Goal: Transaction & Acquisition: Book appointment/travel/reservation

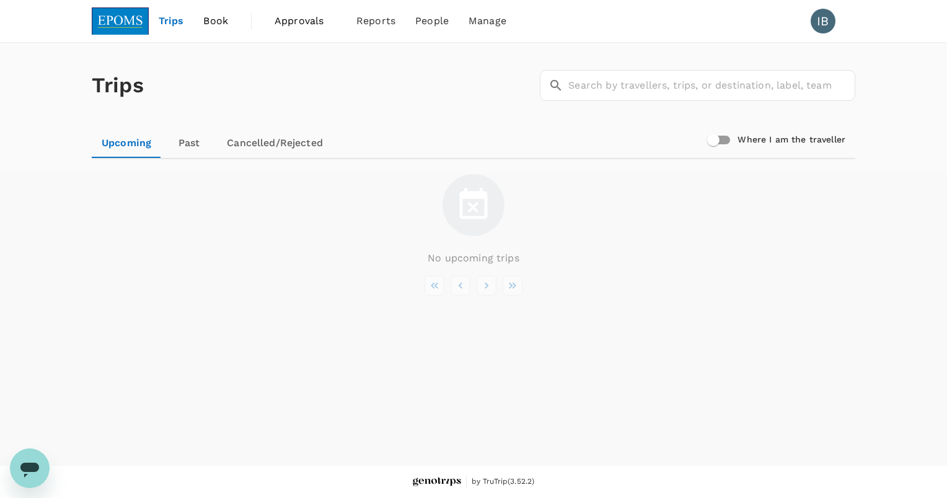
click at [174, 25] on span "Trips" at bounding box center [171, 21] width 25 height 15
click at [225, 29] on link "Book" at bounding box center [215, 21] width 45 height 42
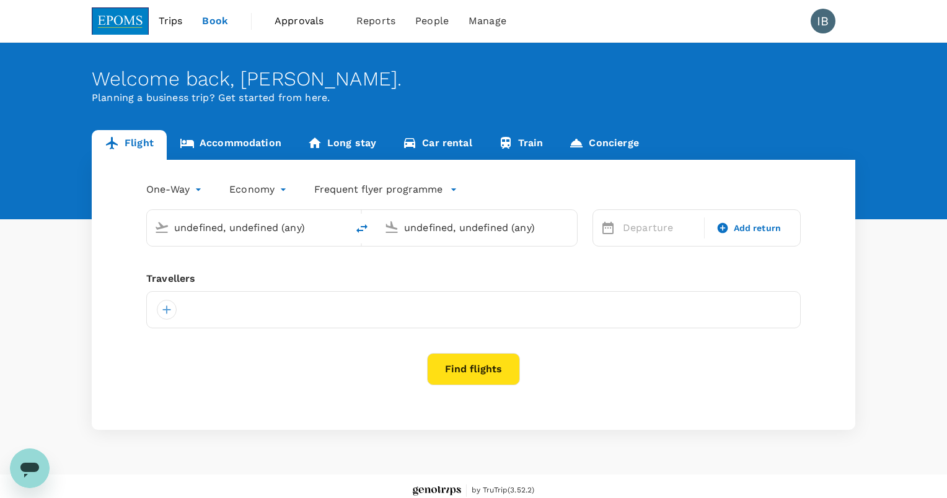
type input "Sandakan, [GEOGRAPHIC_DATA] (any)"
type input "Kota Kinabalu Intl (BKI)"
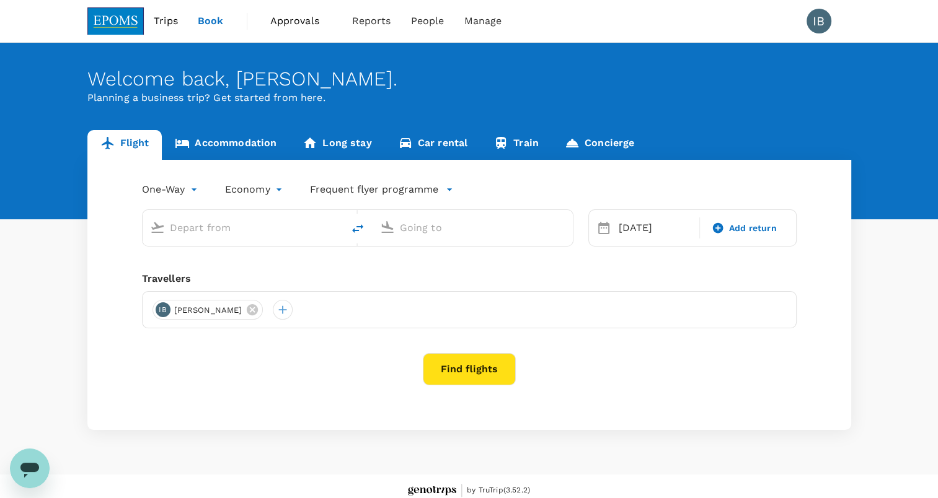
type input "Sandakan, [GEOGRAPHIC_DATA] (any)"
type input "Kota Kinabalu Intl (BKI)"
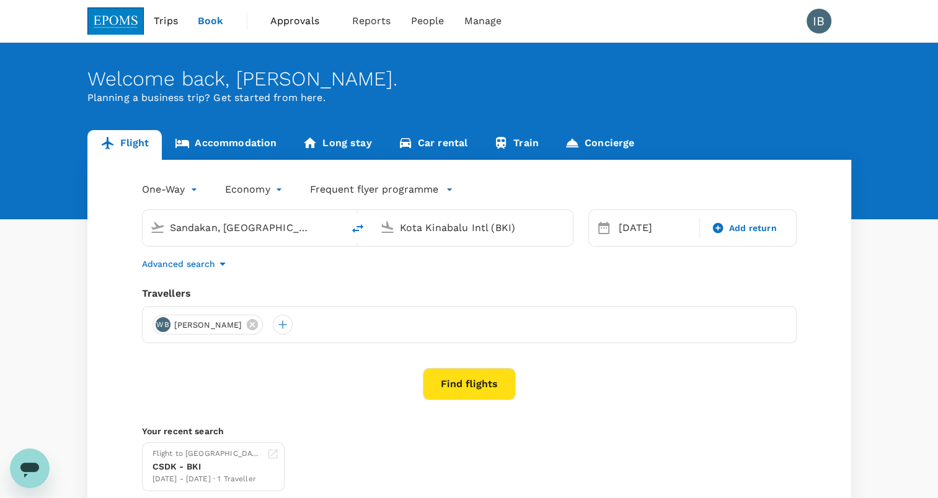
click at [360, 228] on icon "delete" at bounding box center [357, 228] width 15 height 15
type input "Kota Kinabalu Intl (BKI)"
type input "Sandakan, [GEOGRAPHIC_DATA] (any)"
click at [635, 232] on div "[DATE]" at bounding box center [656, 228] width 84 height 25
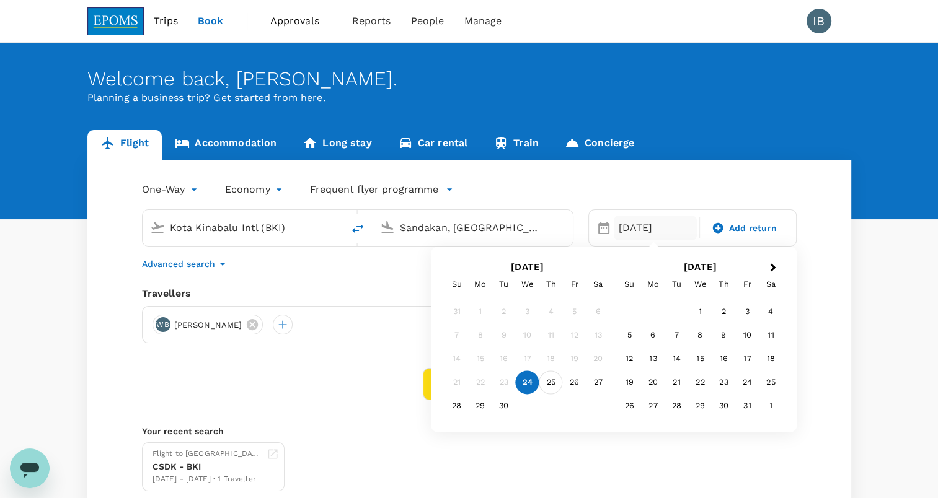
click at [554, 387] on div "25" at bounding box center [551, 383] width 24 height 24
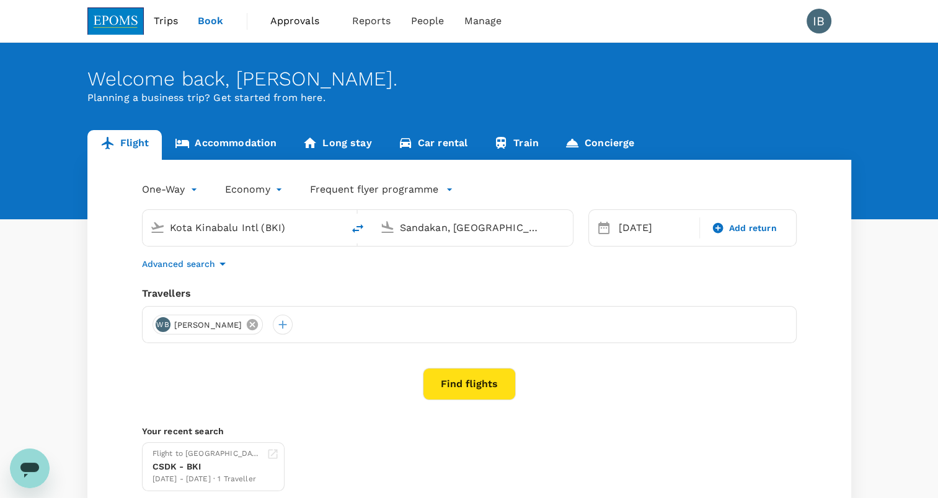
click at [259, 324] on icon at bounding box center [252, 325] width 14 height 14
click at [164, 328] on div at bounding box center [162, 325] width 20 height 20
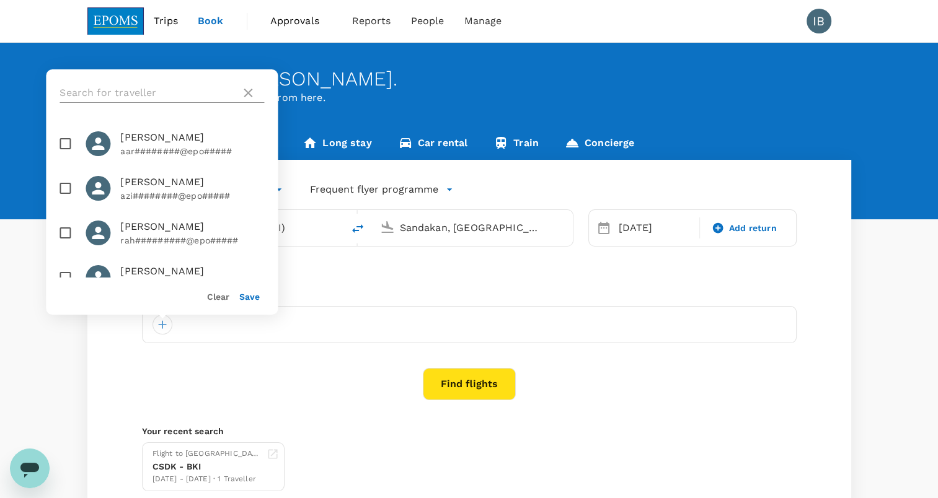
click at [183, 99] on input "text" at bounding box center [148, 93] width 176 height 20
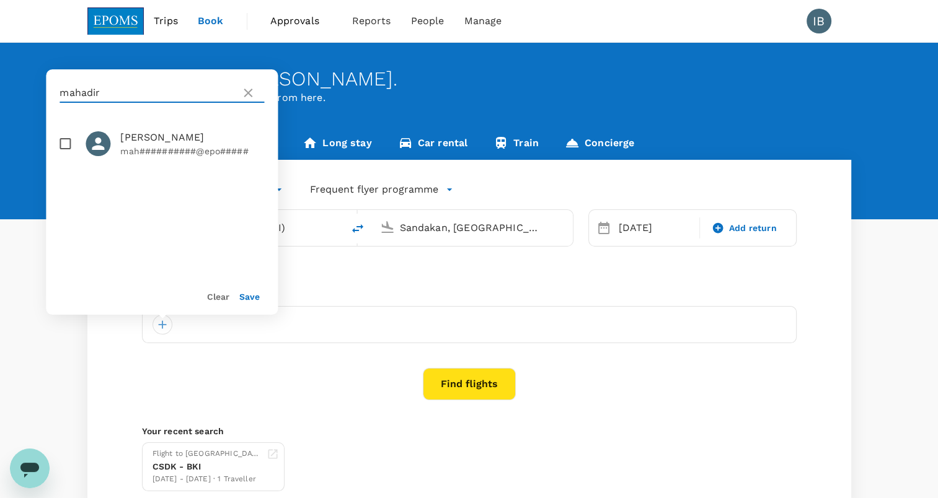
type input "mahadir"
click at [73, 144] on input "checkbox" at bounding box center [65, 144] width 26 height 26
checkbox input "true"
click at [252, 298] on button "Save" at bounding box center [249, 297] width 20 height 10
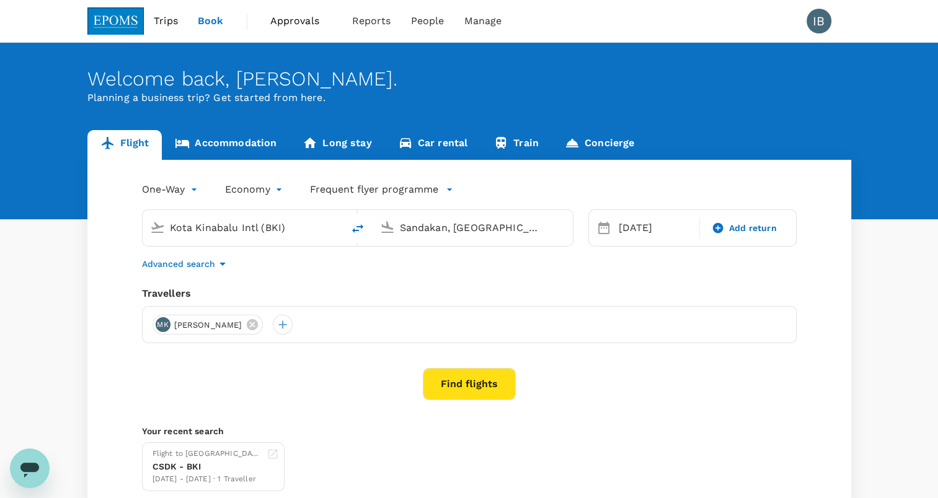
click at [449, 389] on button "Find flights" at bounding box center [469, 384] width 93 height 32
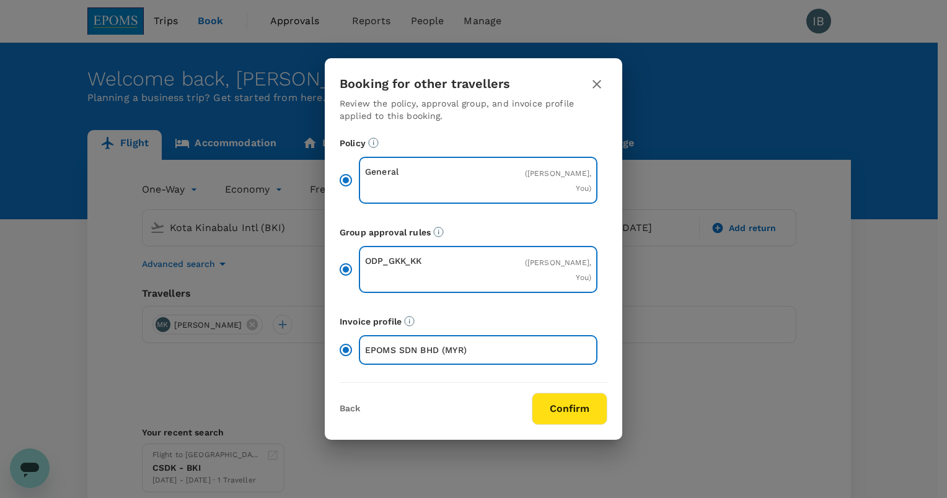
click at [575, 417] on button "Confirm" at bounding box center [570, 409] width 76 height 32
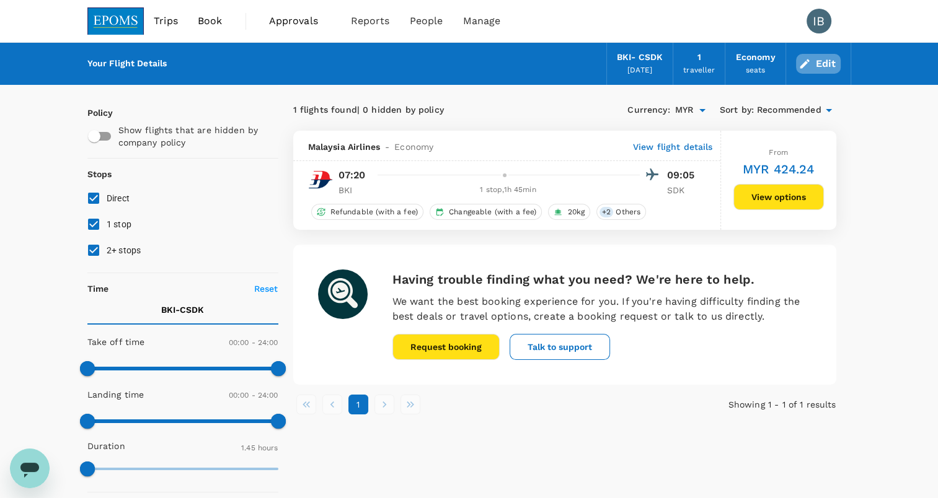
click at [827, 64] on button "Edit" at bounding box center [818, 64] width 45 height 20
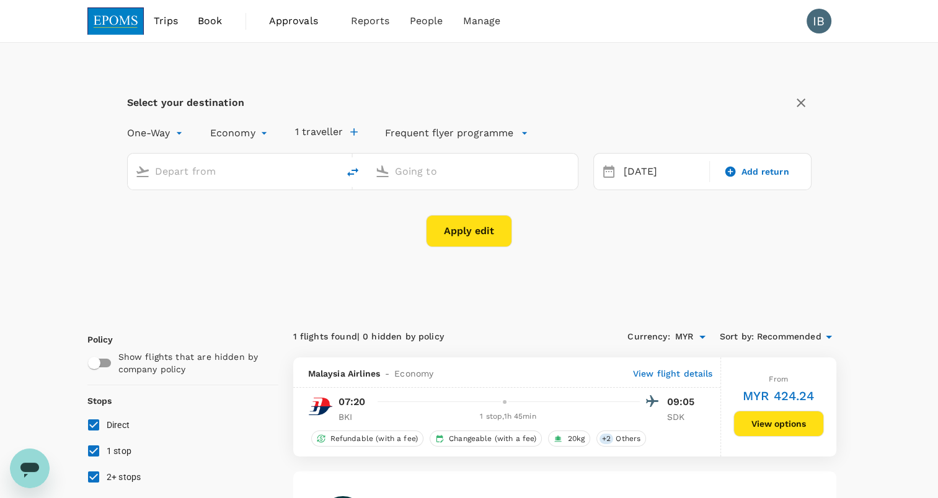
type input "Kota Kinabalu Intl (BKI)"
type input "Sandakan, [GEOGRAPHIC_DATA] (any)"
click at [351, 169] on icon "delete" at bounding box center [352, 172] width 15 height 15
type input "Sandakan, [GEOGRAPHIC_DATA] (any)"
type input "Kota Kinabalu Intl (BKI)"
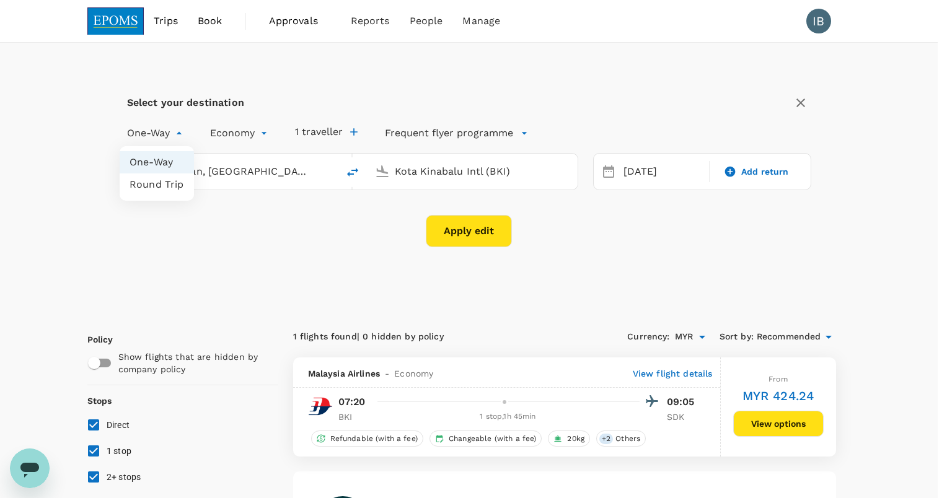
click at [150, 161] on li "One-Way" at bounding box center [157, 162] width 74 height 22
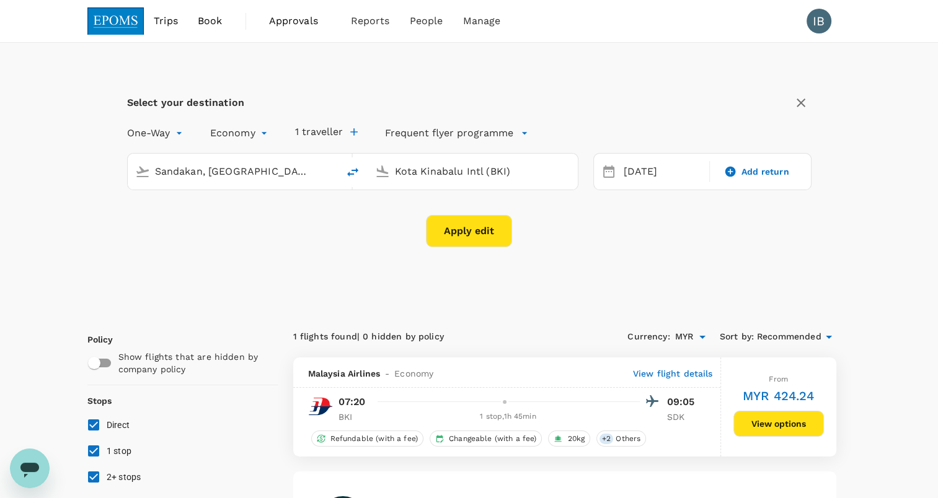
click at [348, 170] on icon "delete" at bounding box center [352, 172] width 15 height 15
type input "Kota Kinabalu Intl (BKI)"
type input "Sandakan, [GEOGRAPHIC_DATA] (any)"
click at [453, 233] on button "Apply edit" at bounding box center [469, 231] width 86 height 32
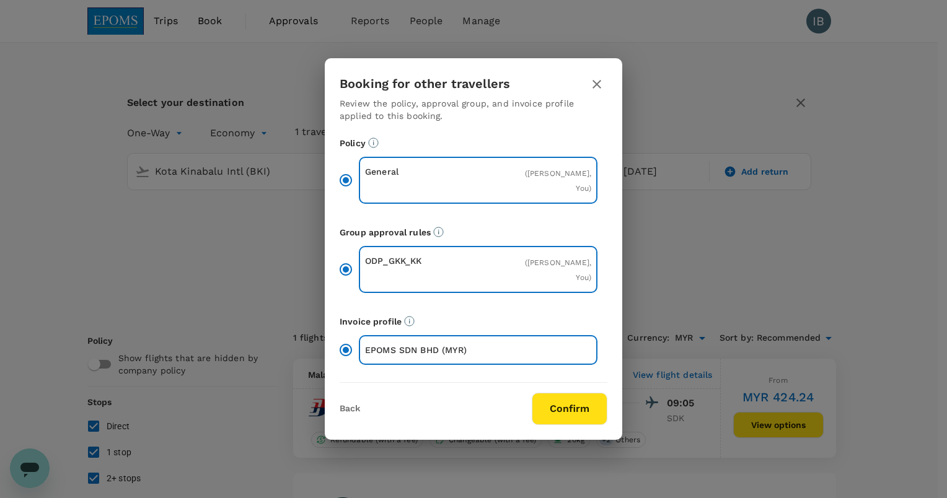
click at [567, 420] on button "Confirm" at bounding box center [570, 409] width 76 height 32
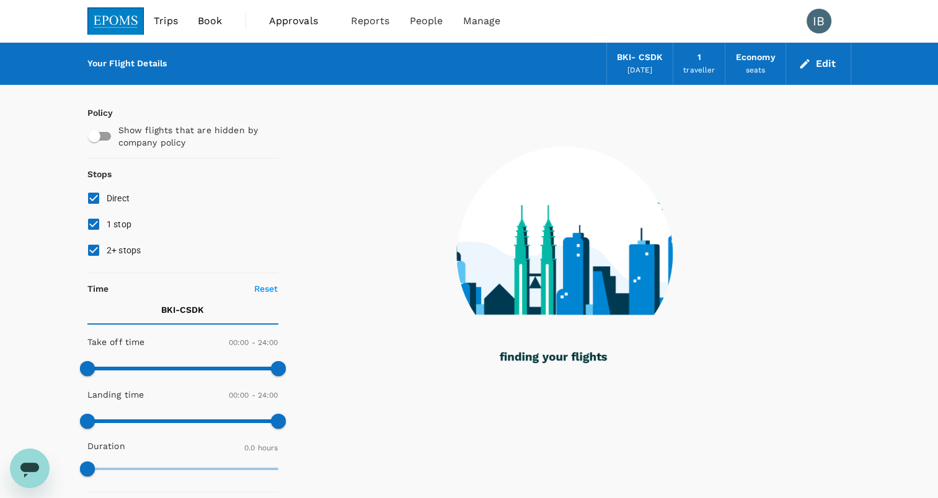
checkbox input "true"
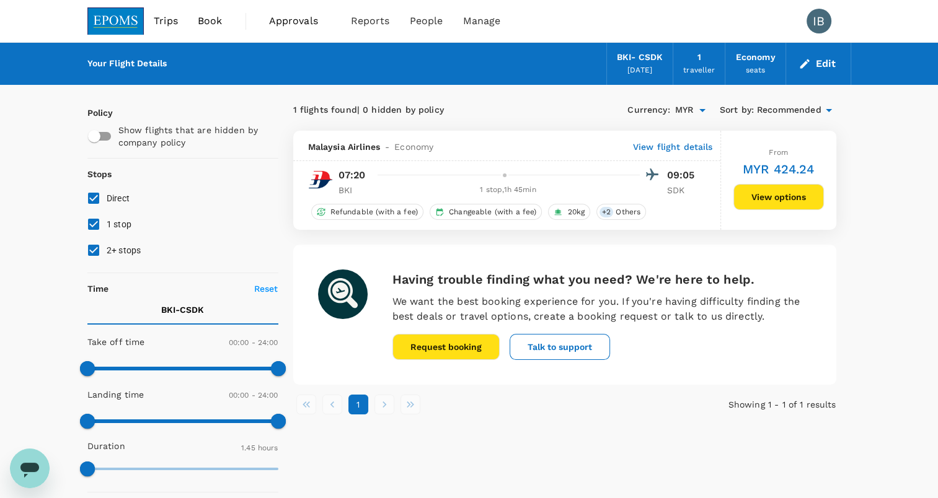
click at [107, 136] on input "checkbox" at bounding box center [94, 137] width 71 height 24
checkbox input "true"
click at [636, 61] on div "BKI - CSDK" at bounding box center [640, 58] width 46 height 14
click at [624, 62] on div "BKI - CSDK" at bounding box center [640, 58] width 46 height 14
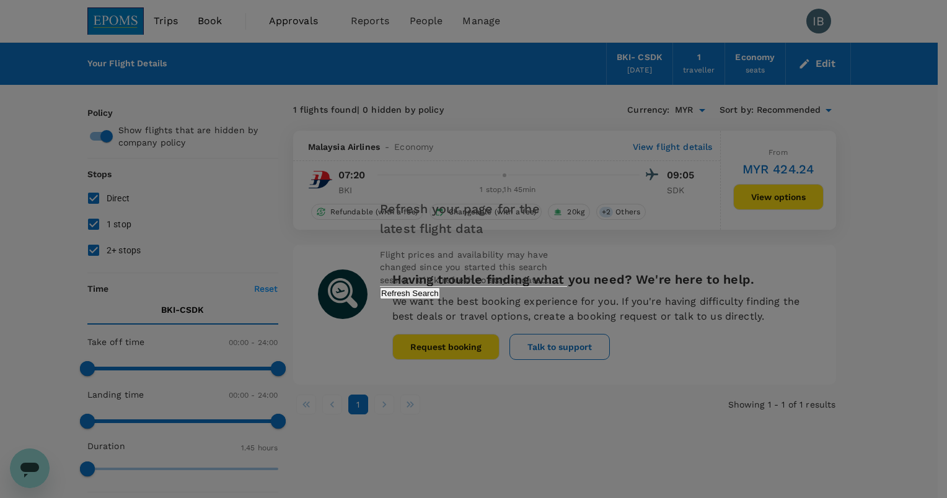
click at [526, 407] on div "Refresh your page for the latest flight data Flight prices and availability may…" at bounding box center [473, 249] width 947 height 498
click at [531, 311] on div "Refresh your page for the latest flight data Flight prices and availability may…" at bounding box center [473, 249] width 217 height 125
click at [440, 299] on button "Refresh Search" at bounding box center [410, 294] width 60 height 12
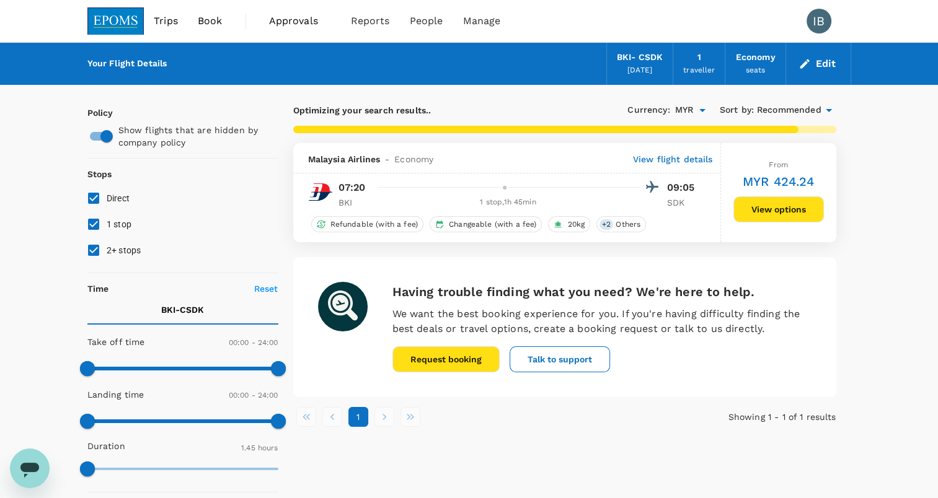
click at [481, 440] on div "Optimizing your search results.. Currency : MYR Sort by : Recommended Malaysia …" at bounding box center [564, 334] width 573 height 498
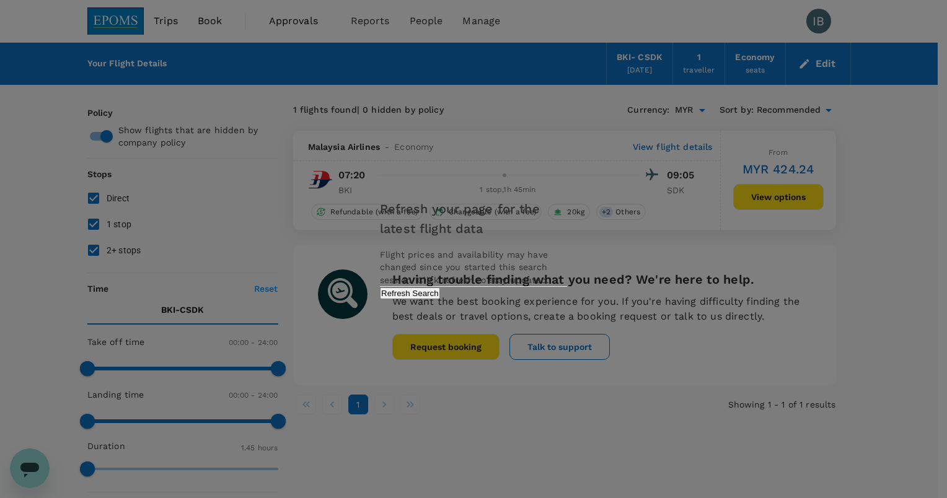
click at [440, 299] on button "Refresh Search" at bounding box center [410, 294] width 60 height 12
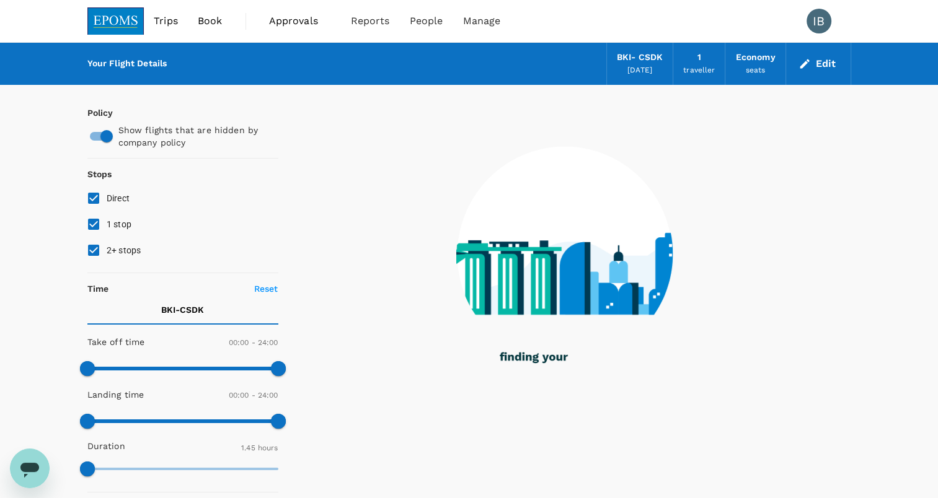
click at [206, 25] on span "Book" at bounding box center [210, 21] width 25 height 15
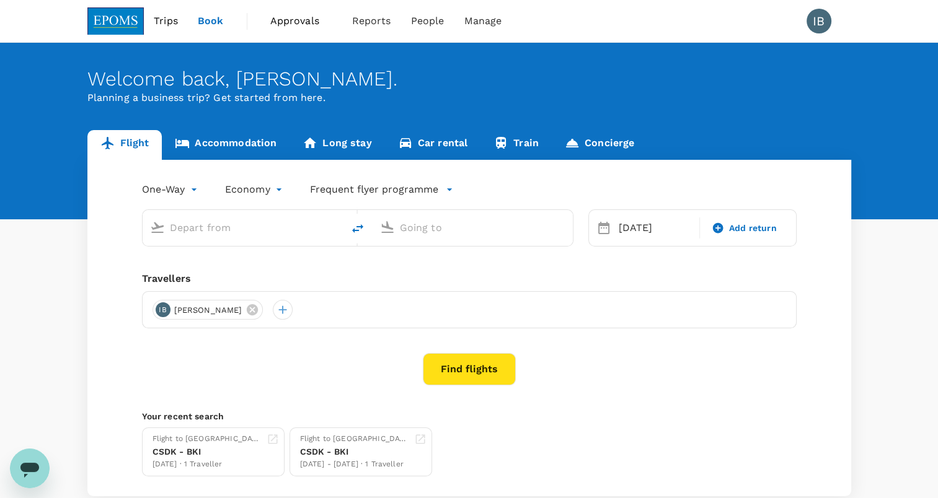
type input "Kota Kinabalu Intl (BKI)"
type input "Sandakan, [GEOGRAPHIC_DATA] (any)"
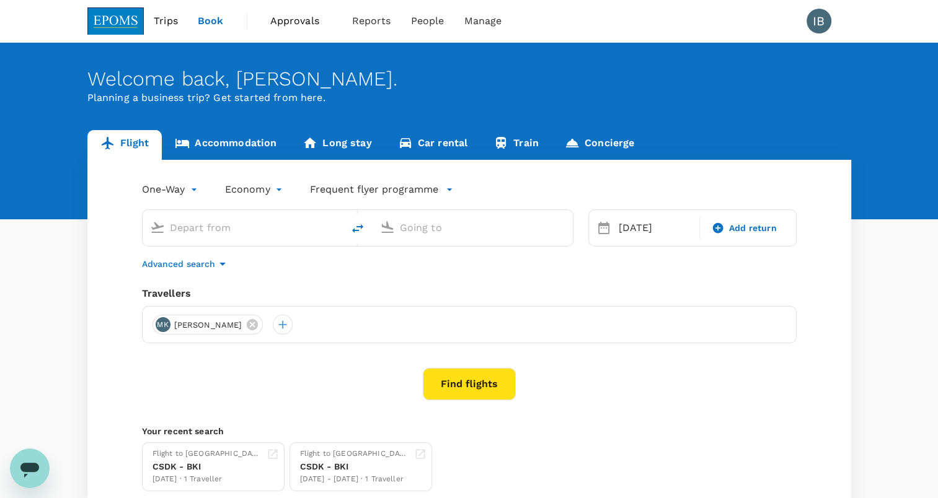
type input "Kota Kinabalu Intl (BKI)"
type input "Sandakan, [GEOGRAPHIC_DATA] (any)"
click at [638, 225] on div "[DATE]" at bounding box center [656, 228] width 84 height 25
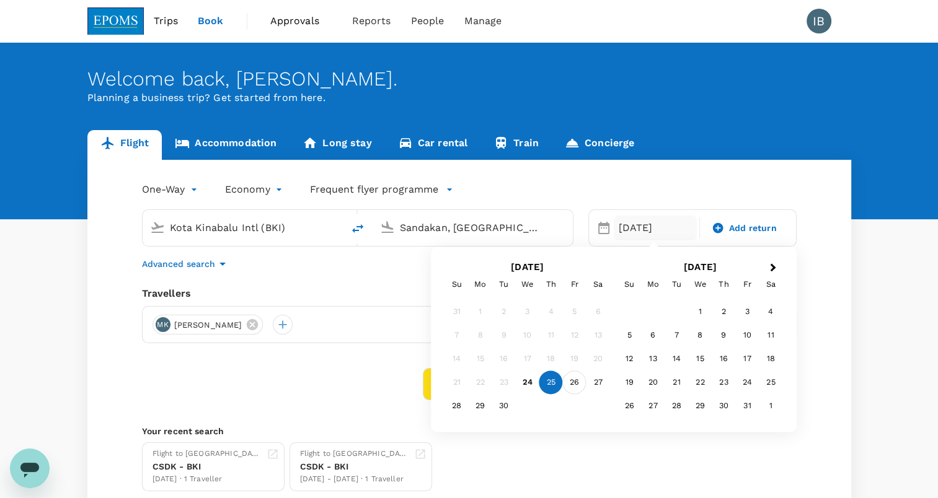
click at [577, 382] on div "26" at bounding box center [575, 383] width 24 height 24
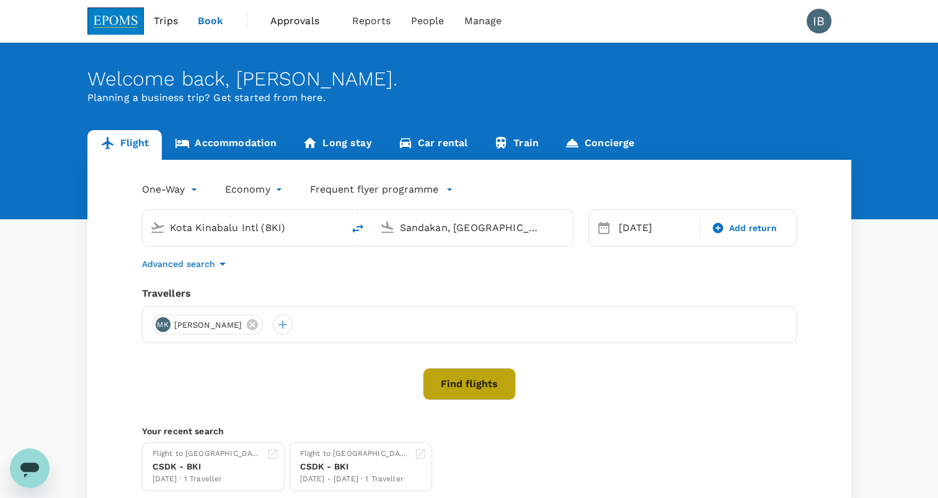
click at [461, 393] on button "Find flights" at bounding box center [469, 384] width 93 height 32
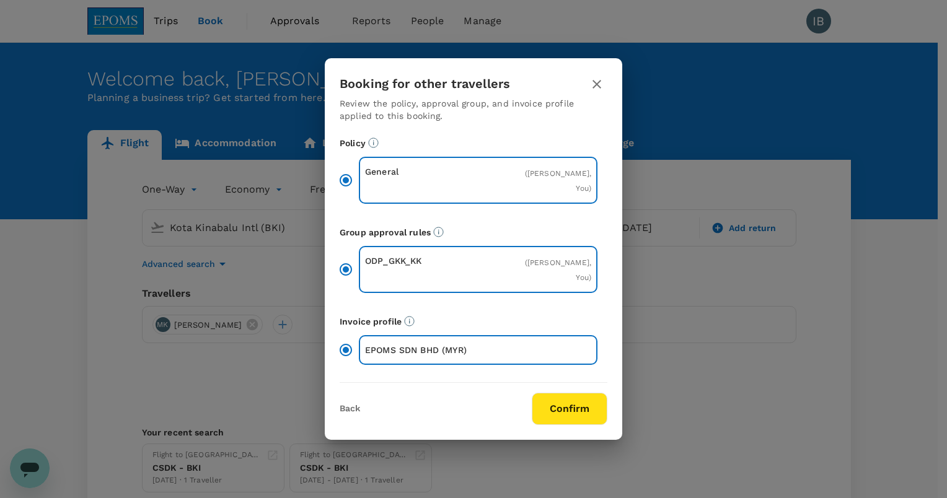
click at [746, 330] on div "Booking for other travellers Review the policy, approval group, and invoice pro…" at bounding box center [473, 249] width 947 height 498
click at [577, 394] on button "Confirm" at bounding box center [570, 409] width 76 height 32
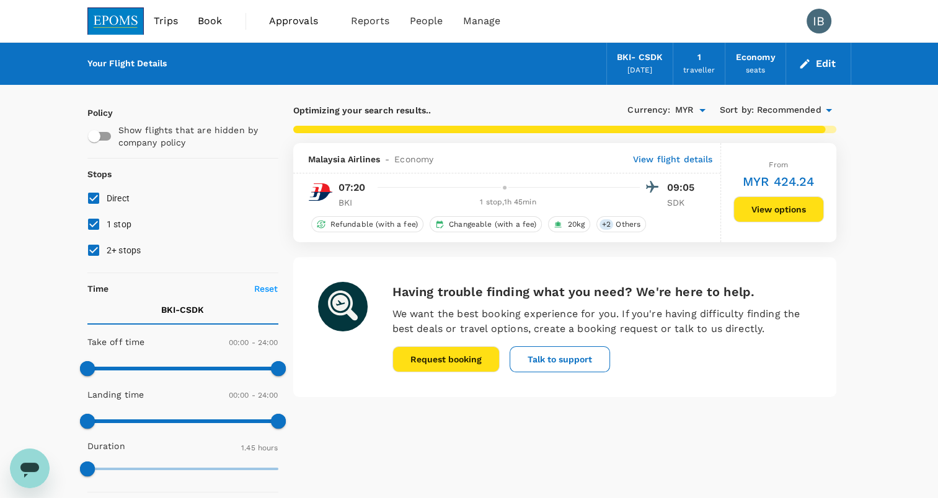
checkbox input "false"
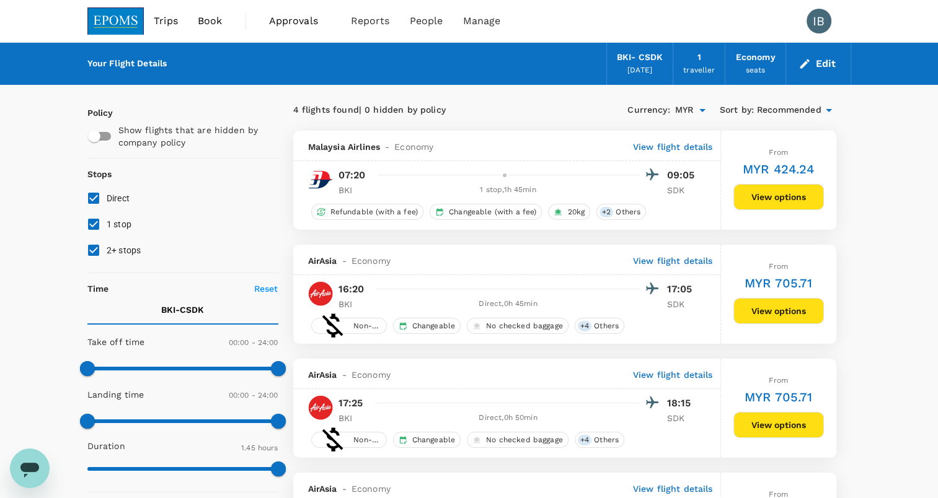
click at [635, 64] on div "[DATE]" at bounding box center [639, 70] width 25 height 12
click at [821, 59] on button "Edit" at bounding box center [818, 64] width 45 height 20
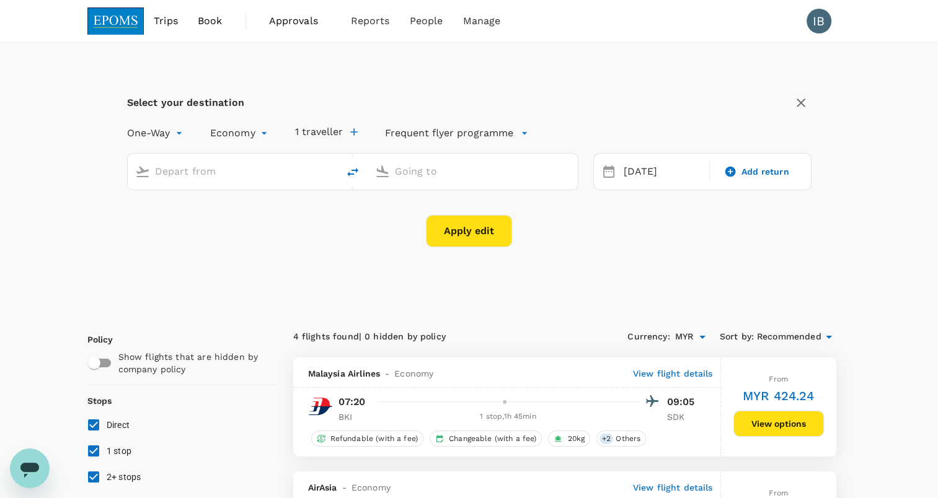
type input "Kota Kinabalu Intl (BKI)"
type input "Sandakan, [GEOGRAPHIC_DATA] (any)"
click at [211, 19] on span "Book" at bounding box center [210, 21] width 25 height 15
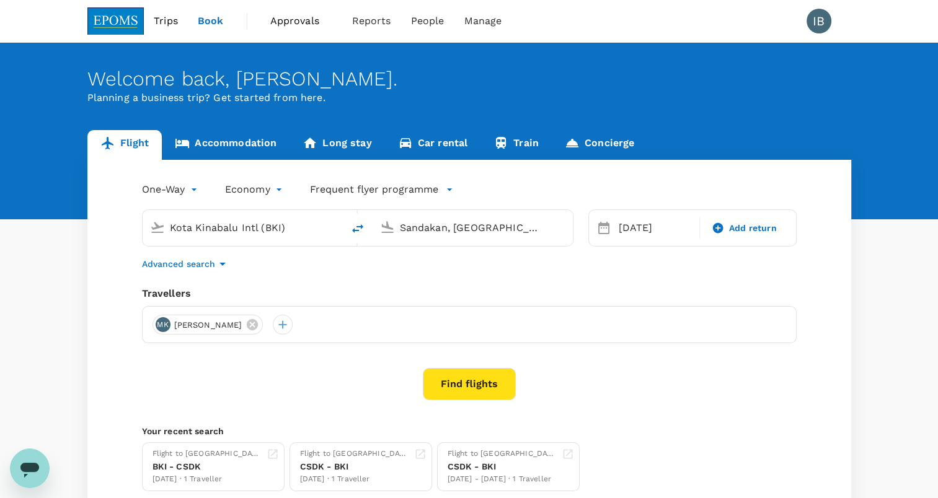
type input "Kota Kinabalu Intl (BKI)"
type input "Sandakan, [GEOGRAPHIC_DATA] (any)"
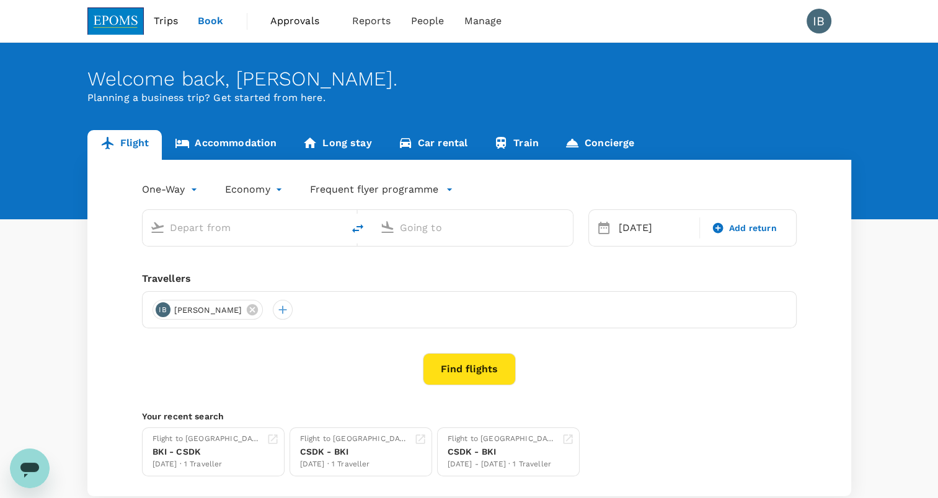
type input "Kota Kinabalu Intl (BKI)"
type input "Sandakan, [GEOGRAPHIC_DATA] (any)"
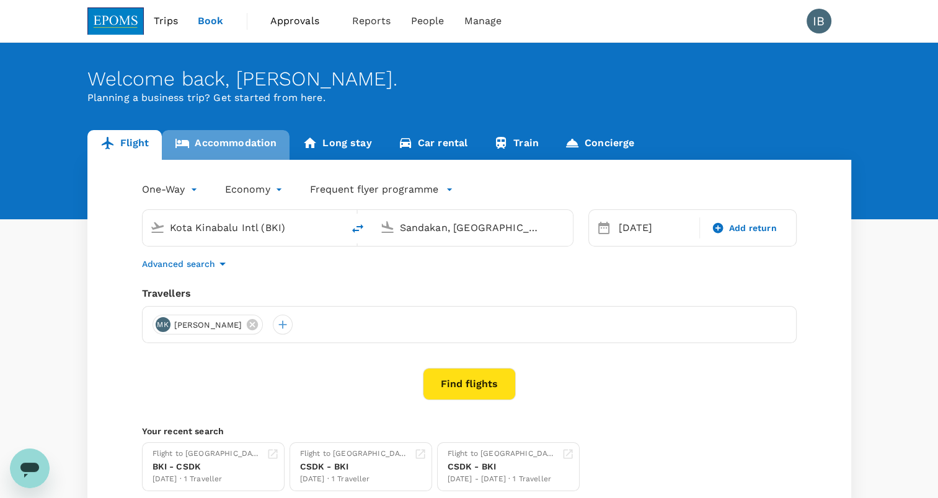
click at [241, 148] on link "Accommodation" at bounding box center [226, 145] width 128 height 30
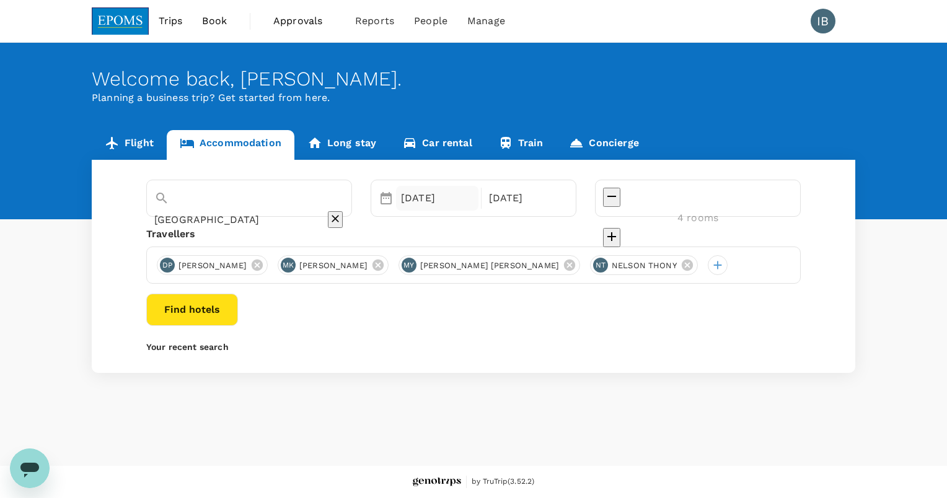
click at [472, 200] on div "[DATE]" at bounding box center [437, 198] width 82 height 25
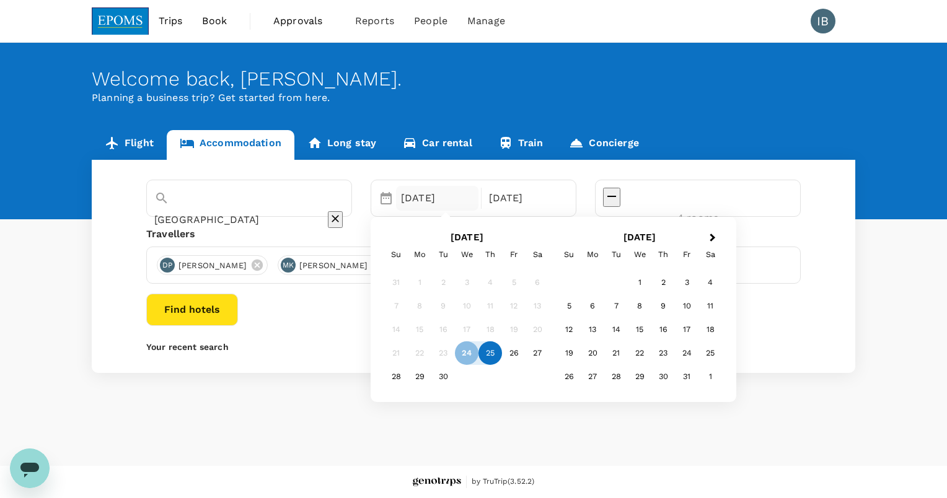
click at [502, 352] on div "25" at bounding box center [491, 354] width 24 height 24
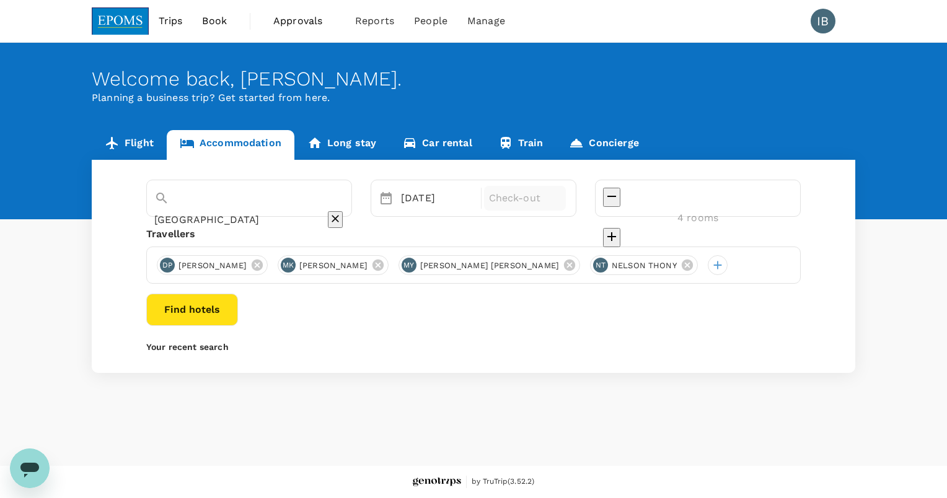
click at [562, 198] on p "Check-out" at bounding box center [525, 198] width 73 height 15
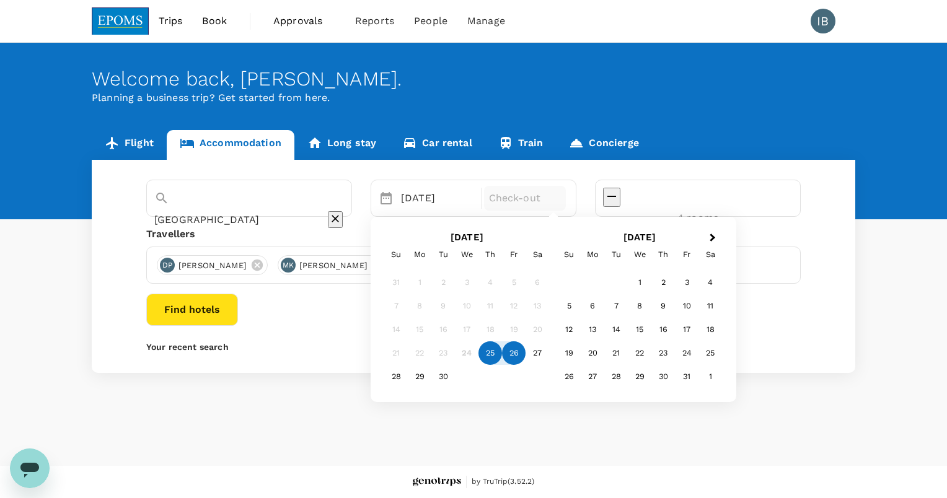
click at [526, 355] on div "26" at bounding box center [514, 354] width 24 height 24
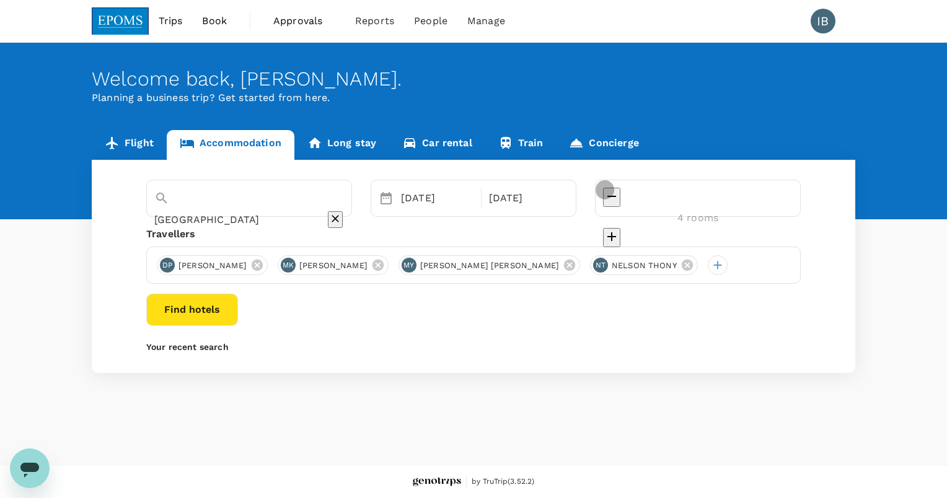
click at [619, 196] on icon "decrease" at bounding box center [611, 196] width 15 height 15
type input "1 room"
click at [695, 196] on div at bounding box center [698, 198] width 190 height 20
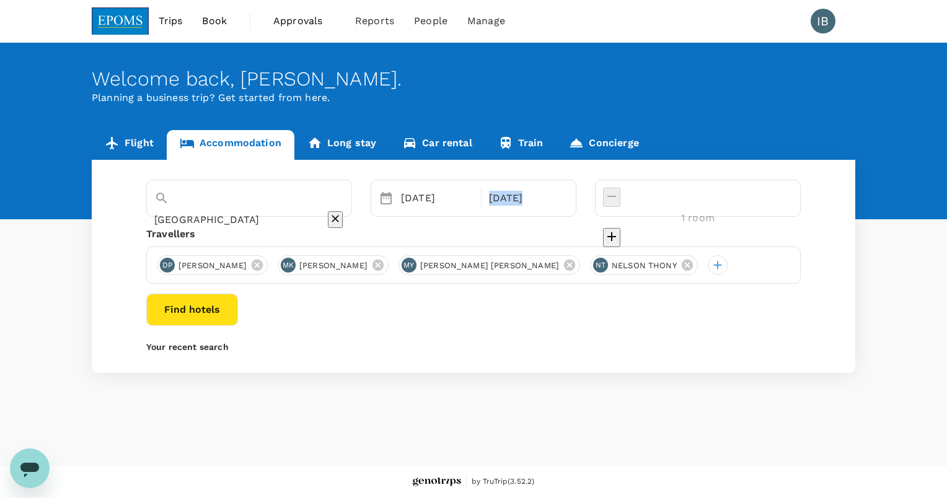
click at [695, 196] on div at bounding box center [698, 198] width 190 height 20
click at [238, 311] on button "Find hotels" at bounding box center [192, 310] width 92 height 32
click at [238, 315] on button "Find hotels" at bounding box center [192, 310] width 92 height 32
click at [916, 325] on div "Flight Accommodation Long stay Car rental Train Concierge [GEOGRAPHIC_DATA] Sel…" at bounding box center [473, 251] width 947 height 243
click at [264, 267] on icon at bounding box center [257, 265] width 14 height 14
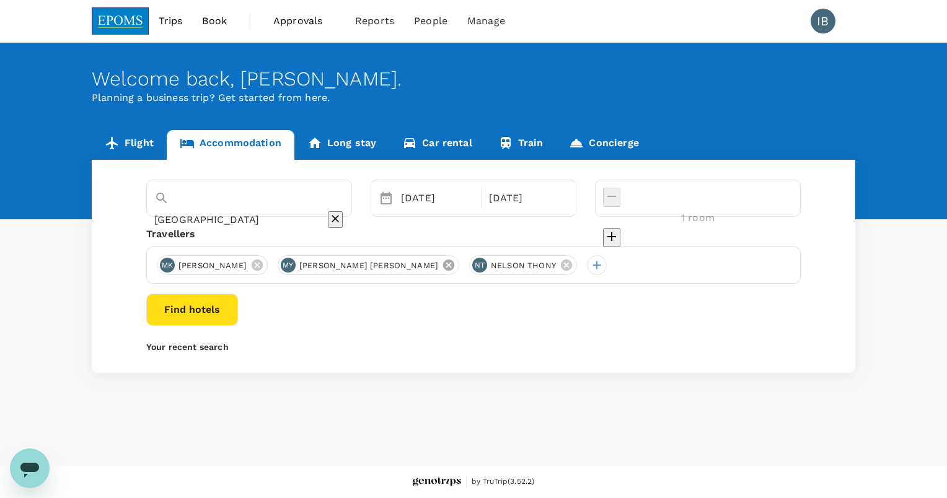
click at [443, 268] on icon at bounding box center [448, 265] width 11 height 11
click at [374, 265] on icon at bounding box center [374, 265] width 11 height 11
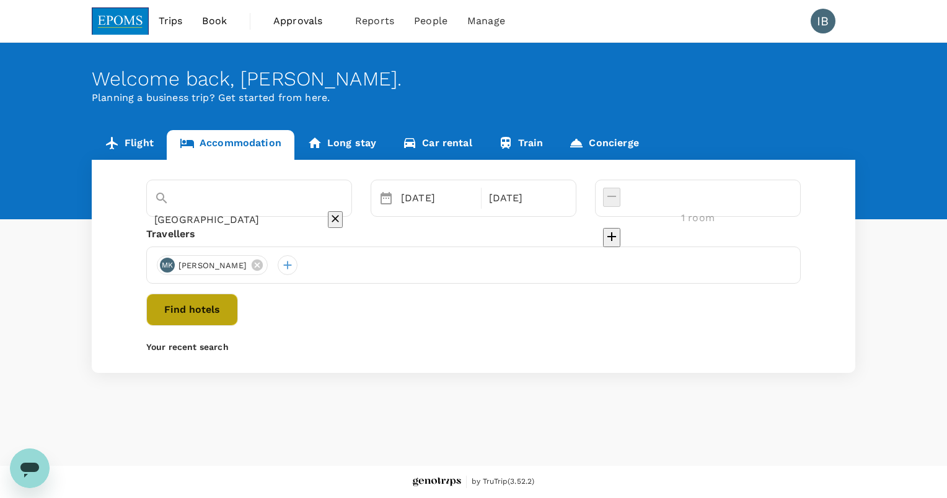
click at [238, 310] on button "Find hotels" at bounding box center [192, 310] width 92 height 32
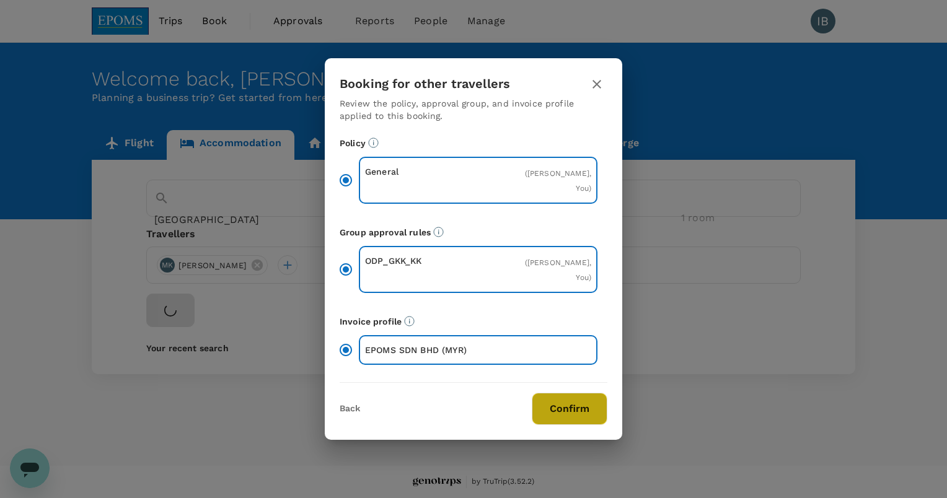
click at [560, 394] on button "Confirm" at bounding box center [570, 409] width 76 height 32
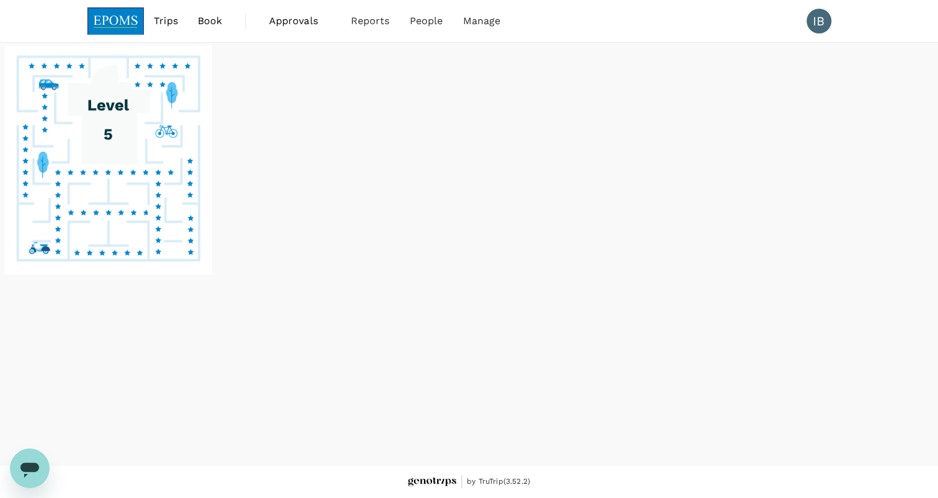
click at [892, 349] on div at bounding box center [469, 205] width 938 height 324
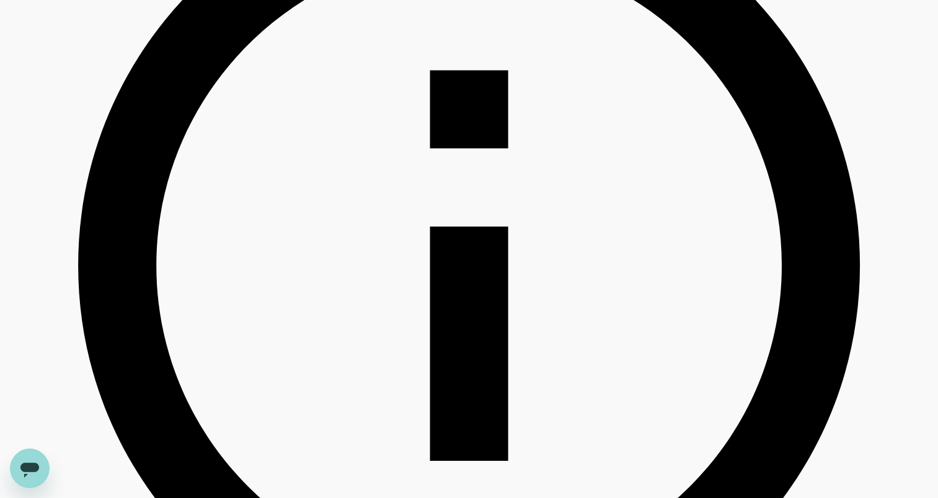
scroll to position [577, 0]
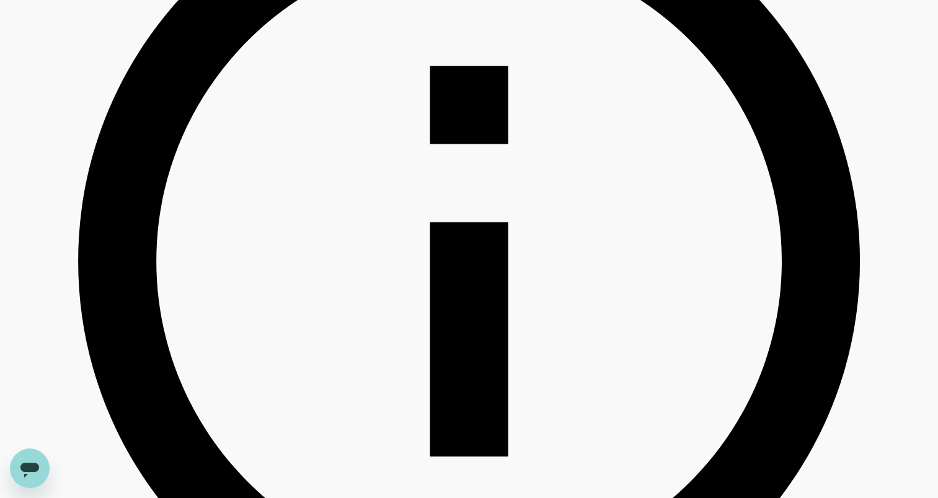
type input "1656.6"
type input "60.6"
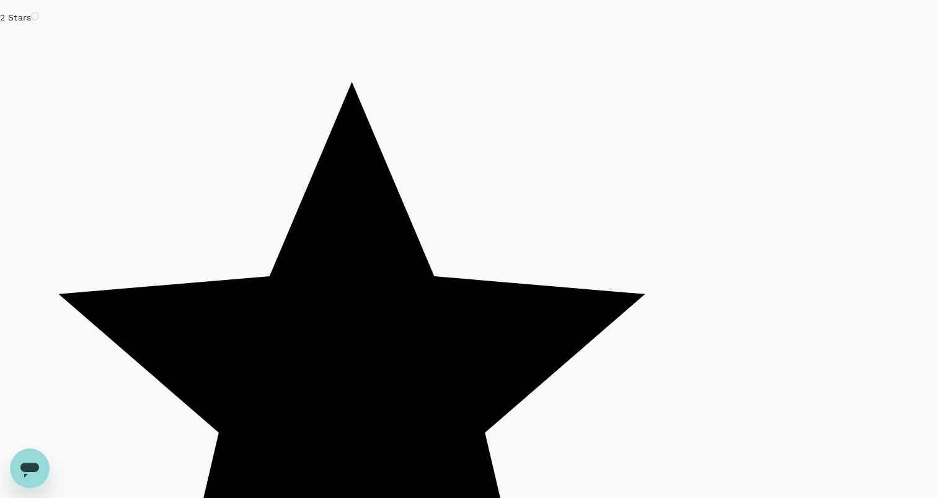
scroll to position [3570, 0]
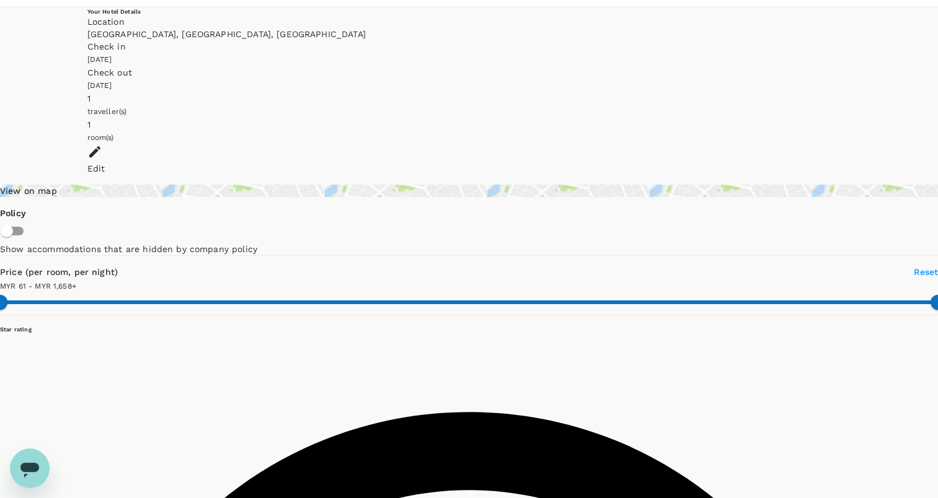
scroll to position [0, 0]
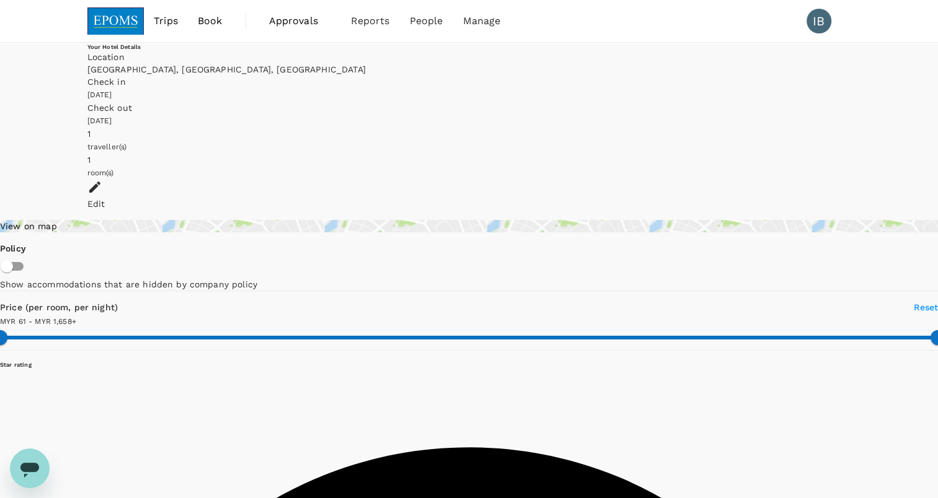
type input "1656.6"
type input "MYR"
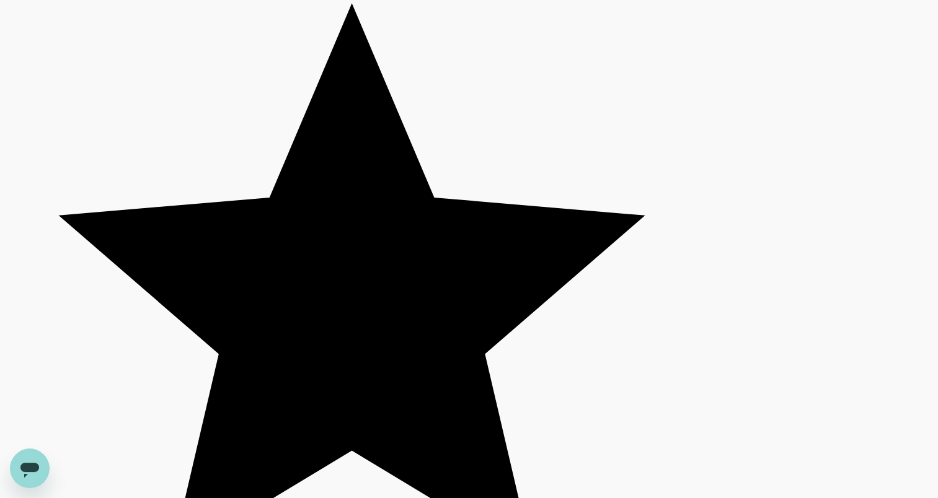
scroll to position [3653, 0]
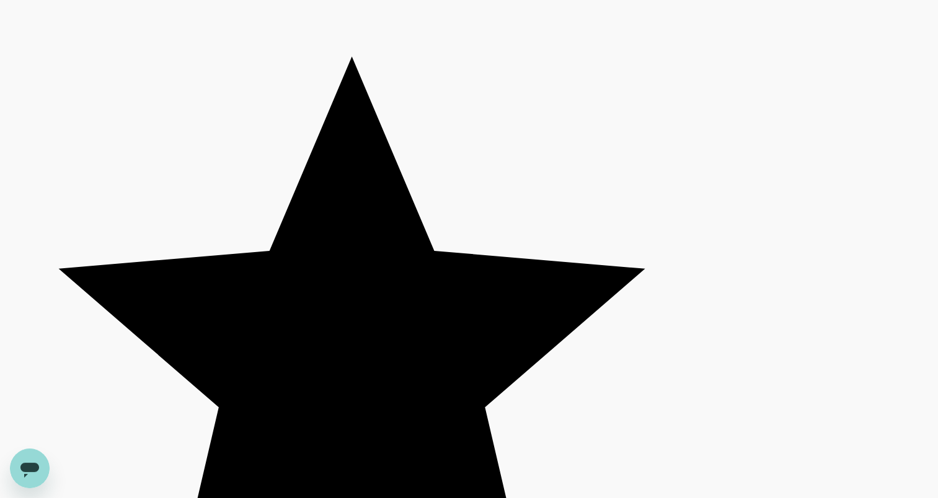
scroll to position [3734, 0]
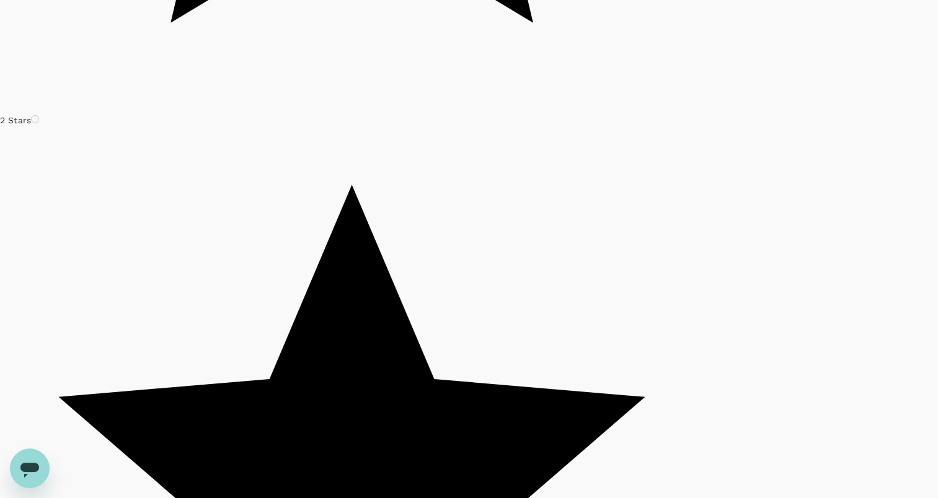
scroll to position [3539, 0]
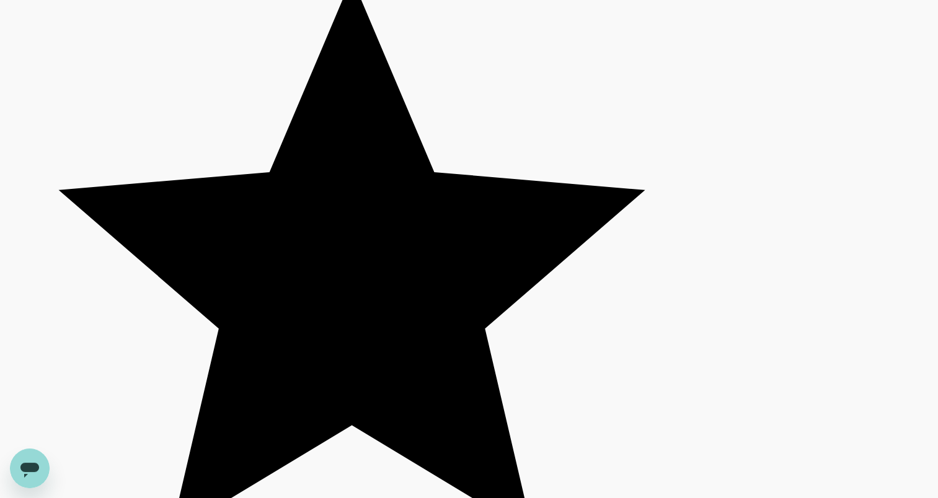
scroll to position [3769, 0]
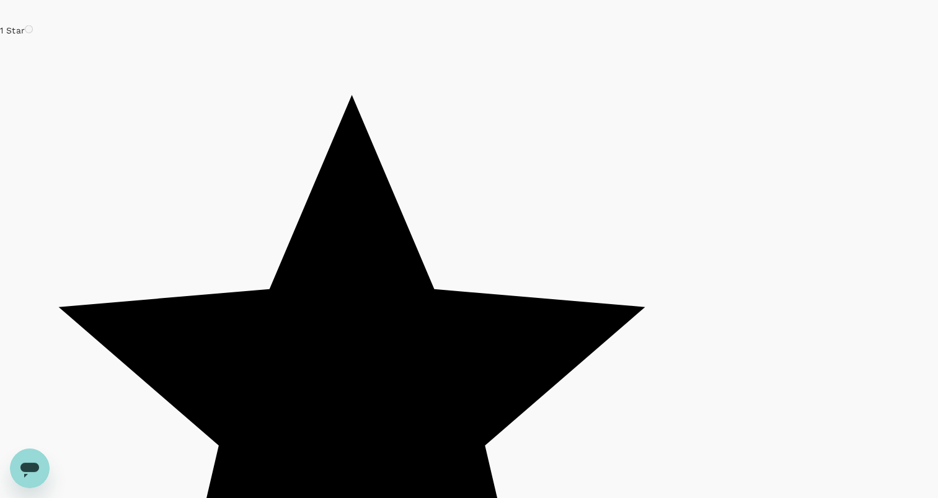
scroll to position [2830, 0]
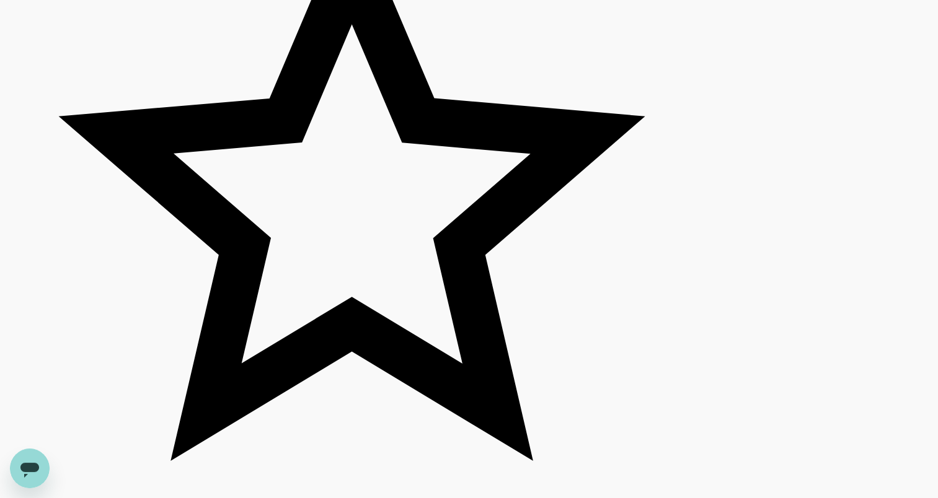
scroll to position [3771, 0]
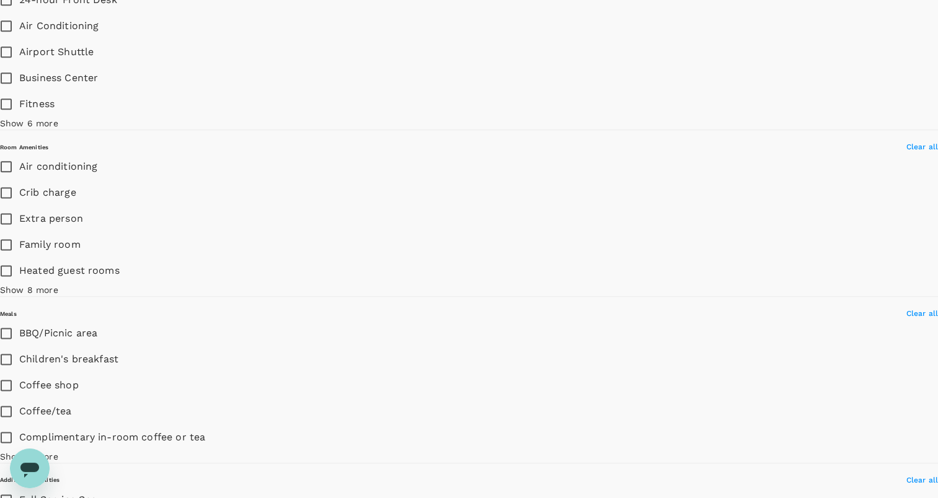
scroll to position [1590, 0]
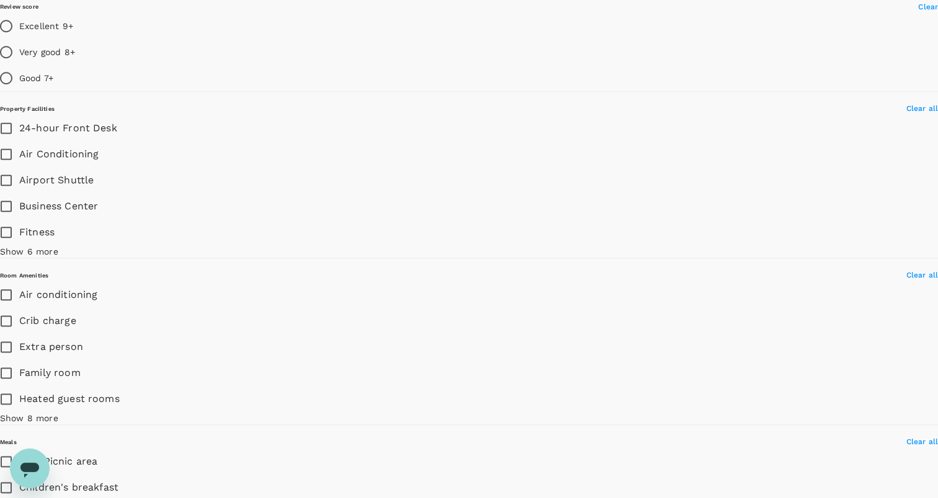
scroll to position [1446, 0]
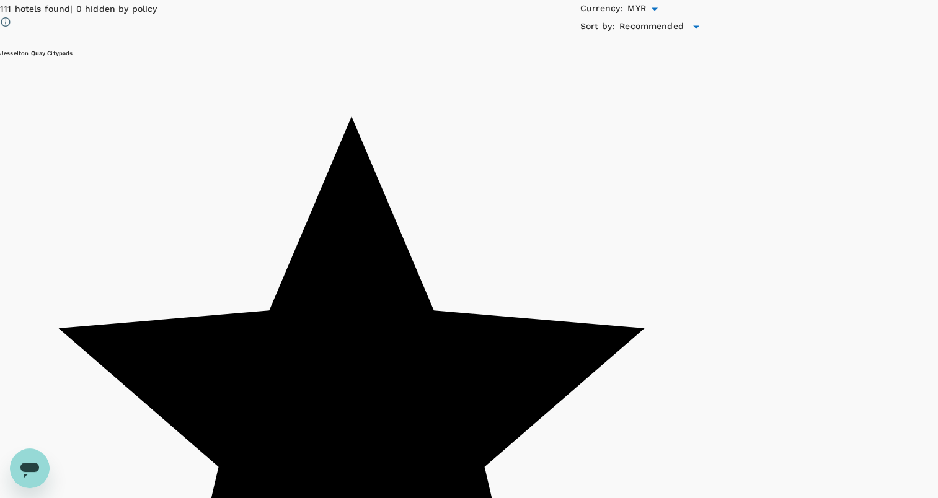
scroll to position [2098, 0]
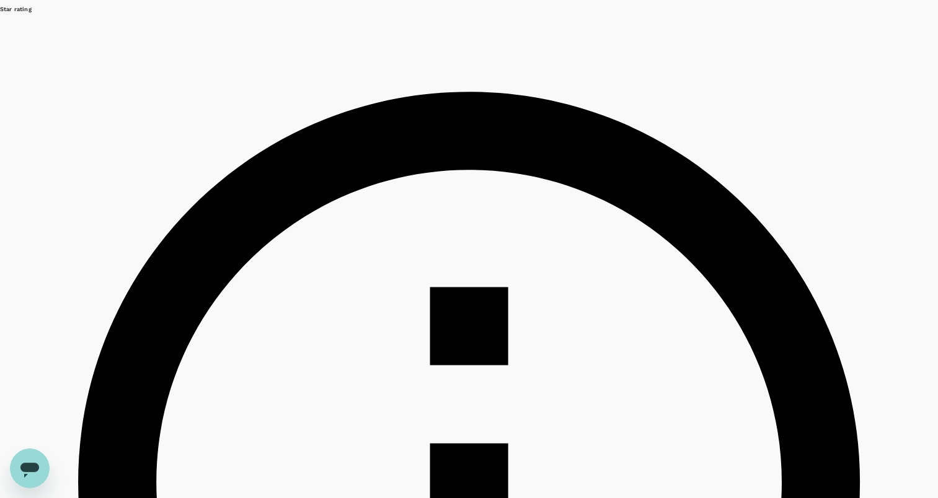
scroll to position [0, 0]
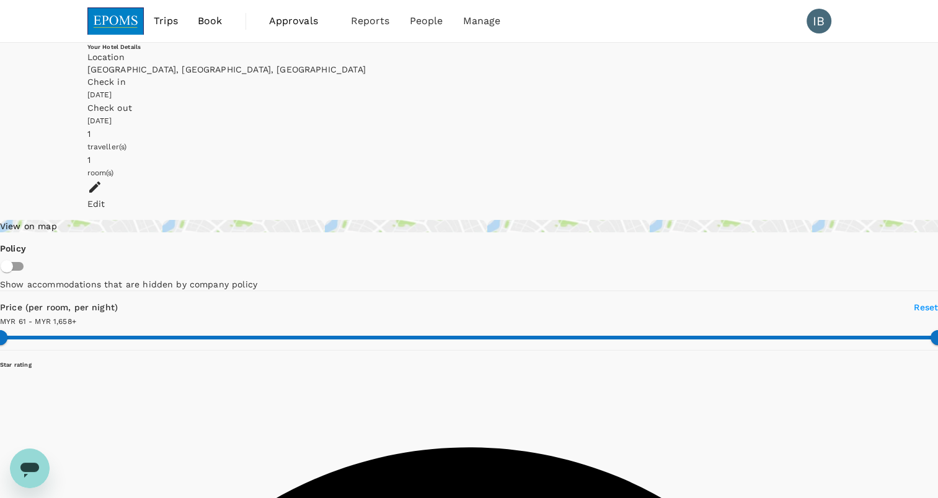
type input "1657.6"
click at [208, 20] on span "Book" at bounding box center [210, 21] width 25 height 15
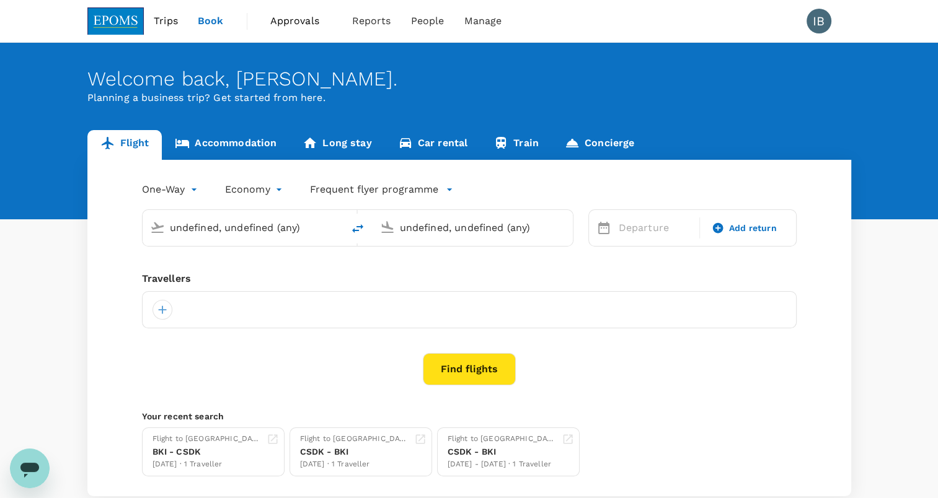
type input "Kota Kinabalu Intl (BKI)"
type input "Sandakan, [GEOGRAPHIC_DATA] (any)"
type input "Kota Kinabalu Intl (BKI)"
type input "Sandakan, [GEOGRAPHIC_DATA] (any)"
type input "Kota Kinabalu Intl (BKI)"
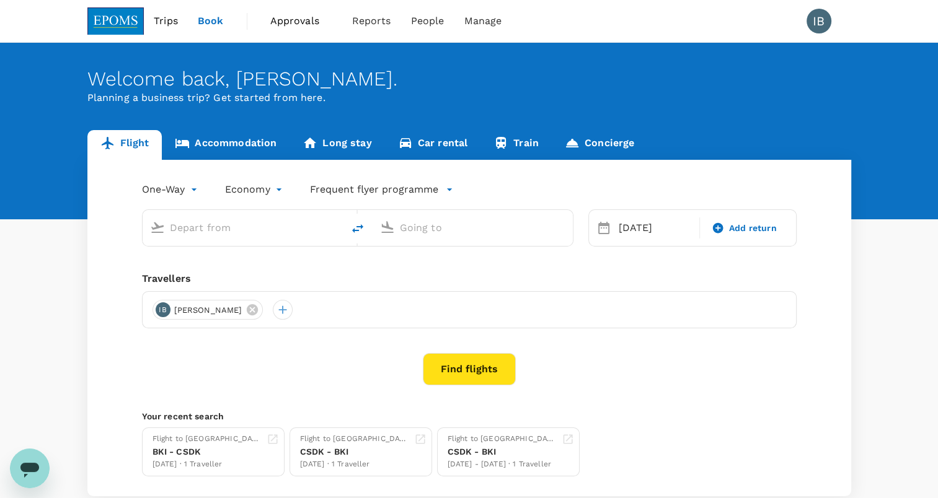
type input "Sandakan, [GEOGRAPHIC_DATA] (any)"
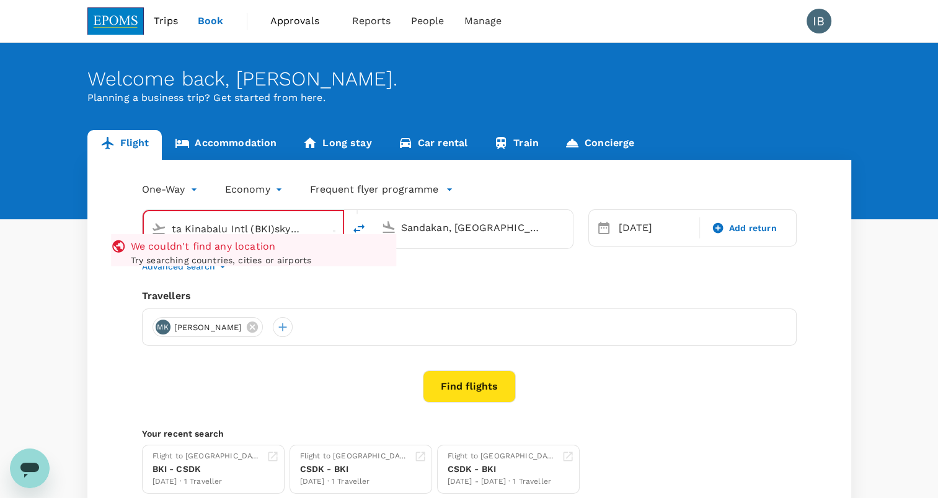
scroll to position [0, 15]
drag, startPoint x: 316, startPoint y: 234, endPoint x: 174, endPoint y: 218, distance: 143.4
click at [174, 219] on div "Kota Kinabalu Intl (BKI)sky hotel" at bounding box center [253, 229] width 164 height 20
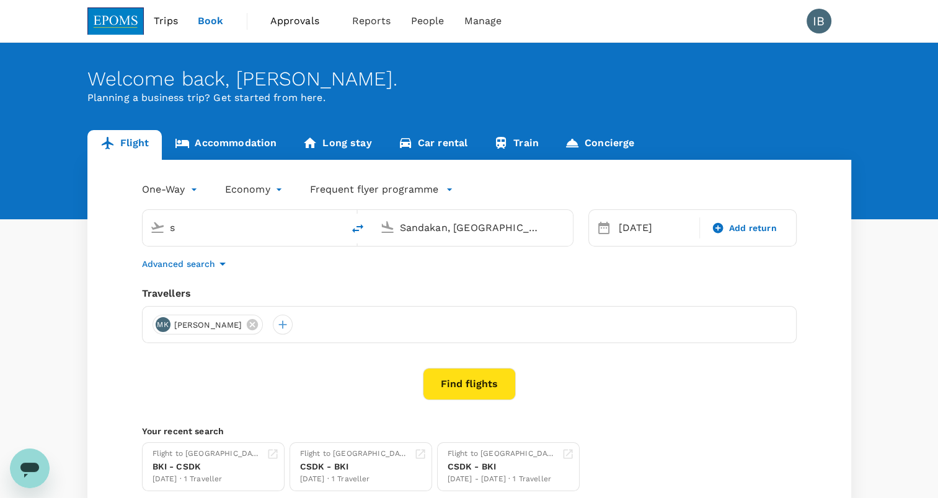
scroll to position [0, 0]
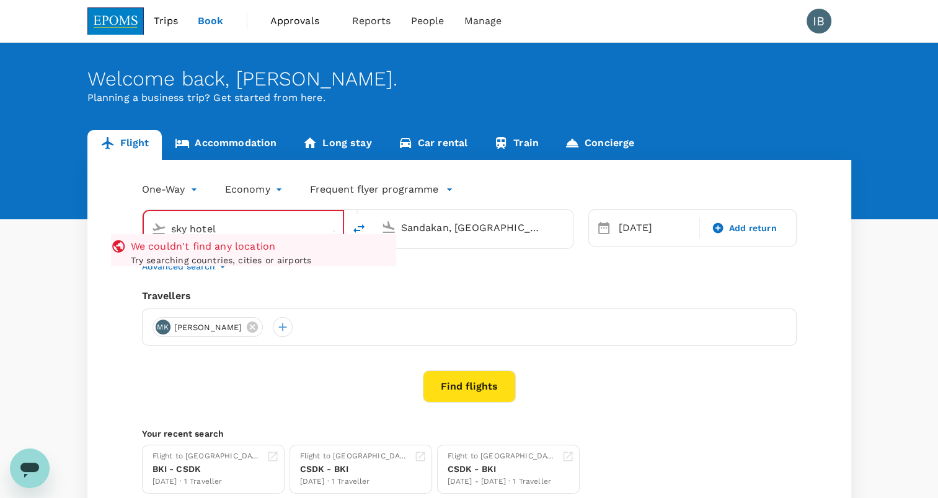
type input "Kota Kinabalu Intl (BKI)"
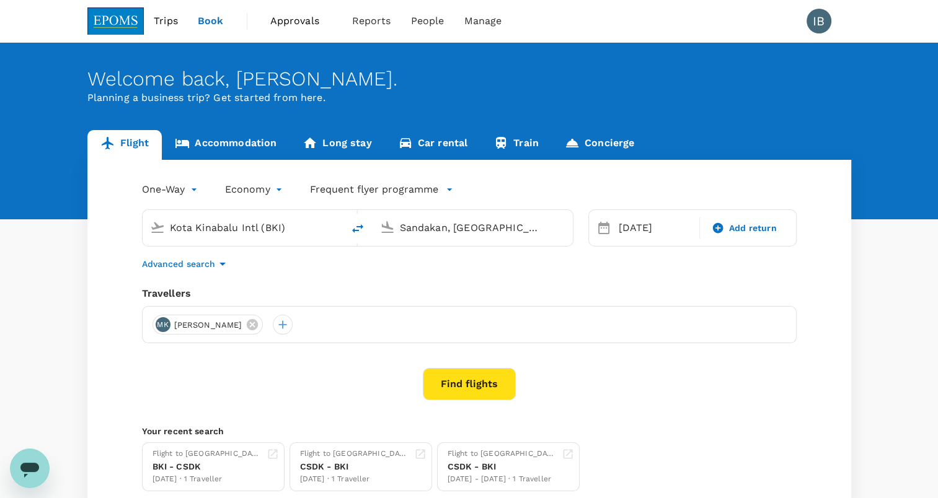
click at [515, 230] on input "Sandakan, [GEOGRAPHIC_DATA] (any)" at bounding box center [473, 227] width 147 height 19
click at [228, 140] on link "Accommodation" at bounding box center [226, 145] width 128 height 30
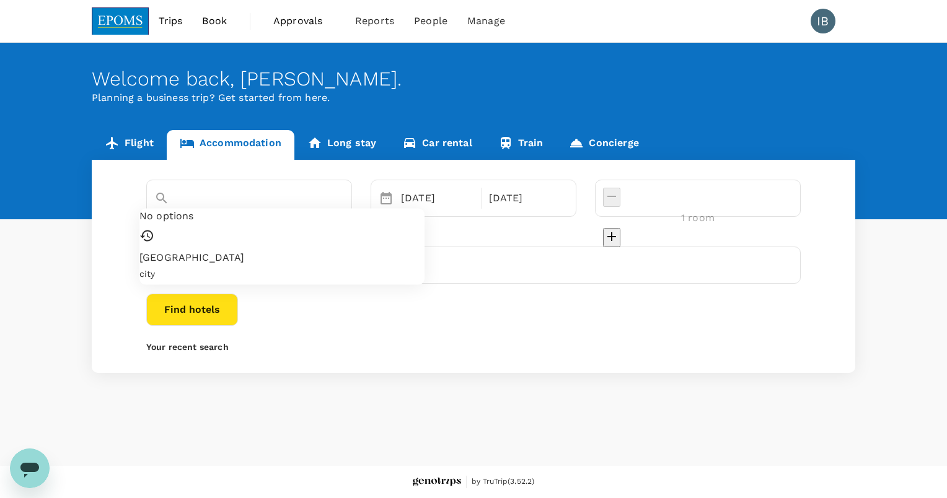
click at [218, 210] on input "[GEOGRAPHIC_DATA]" at bounding box center [231, 219] width 155 height 19
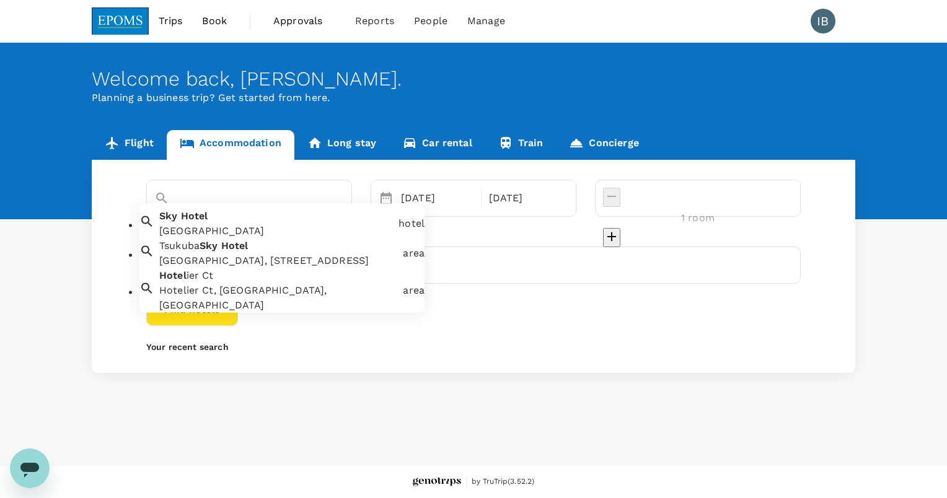
click at [264, 230] on div "[GEOGRAPHIC_DATA]" at bounding box center [273, 221] width 239 height 35
type input "[GEOGRAPHIC_DATA]"
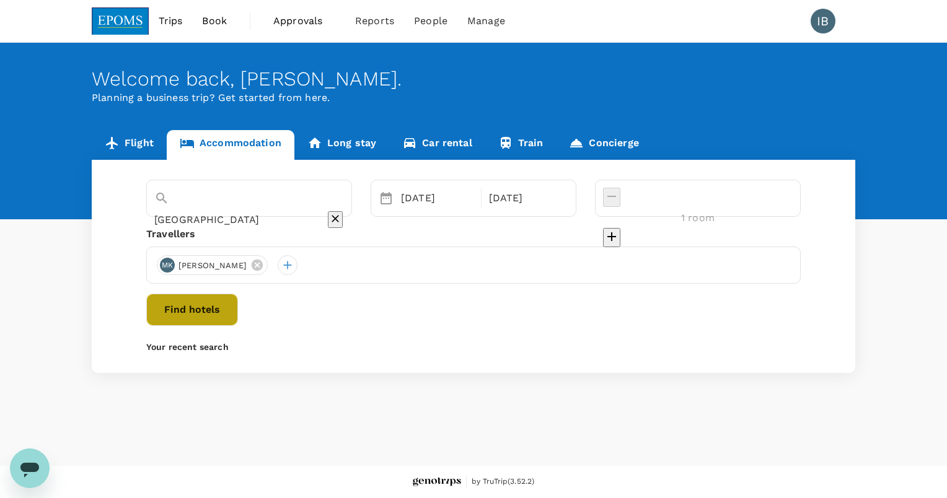
click at [238, 309] on button "Find hotels" at bounding box center [192, 310] width 92 height 32
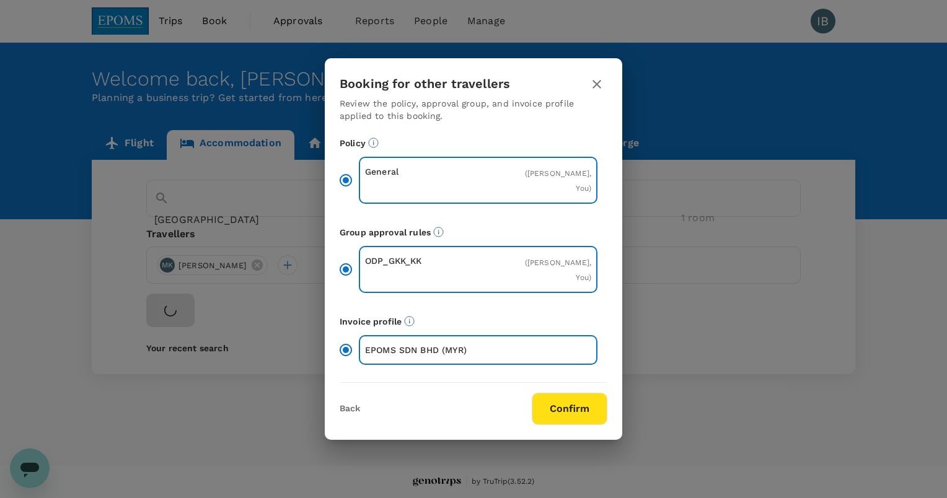
click at [563, 410] on button "Confirm" at bounding box center [570, 409] width 76 height 32
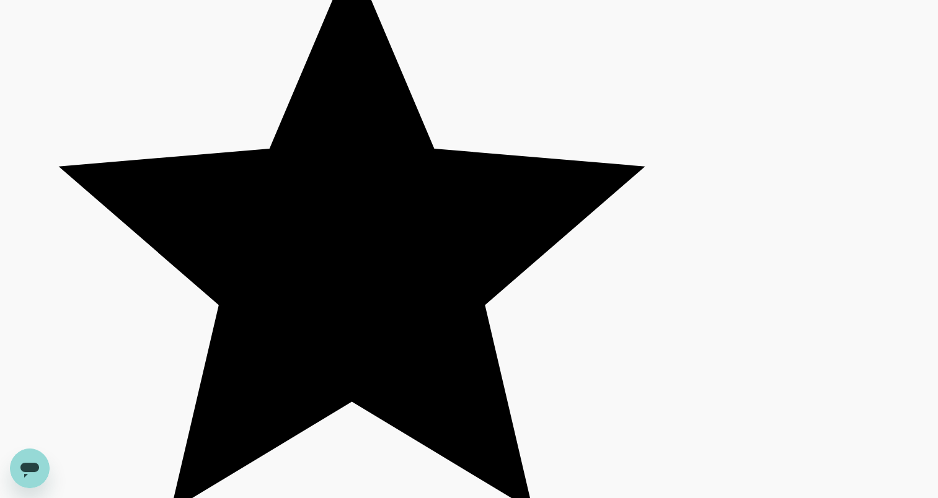
scroll to position [3766, 0]
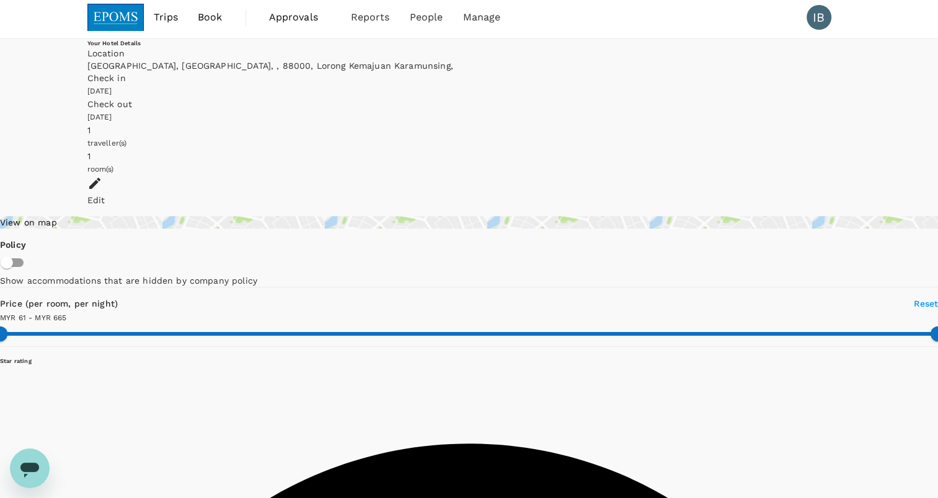
scroll to position [0, 0]
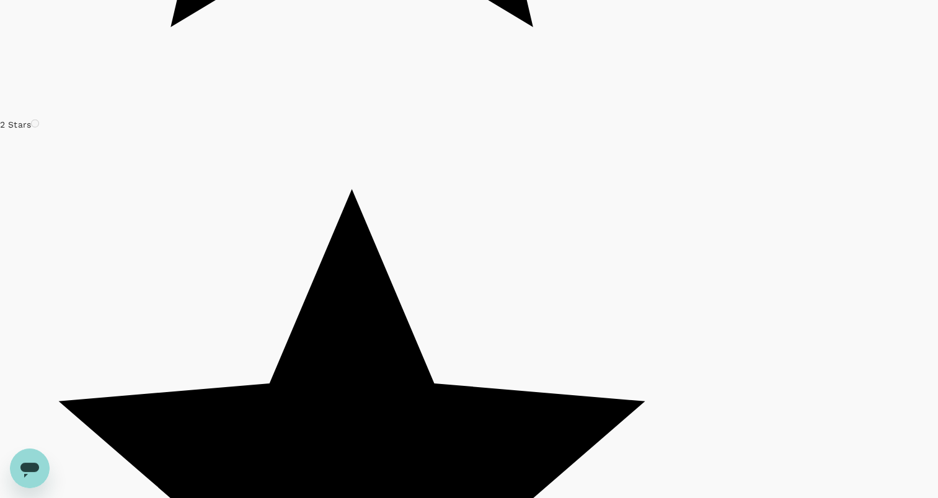
scroll to position [3588, 0]
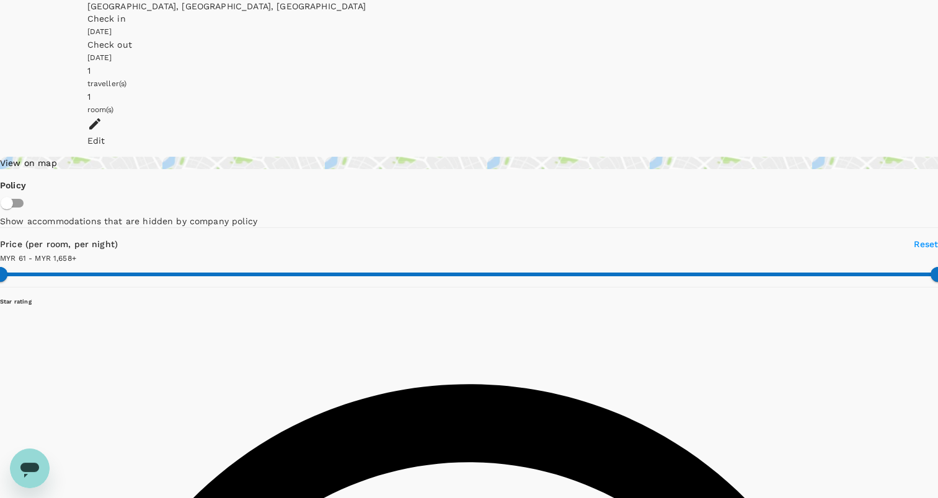
scroll to position [0, 0]
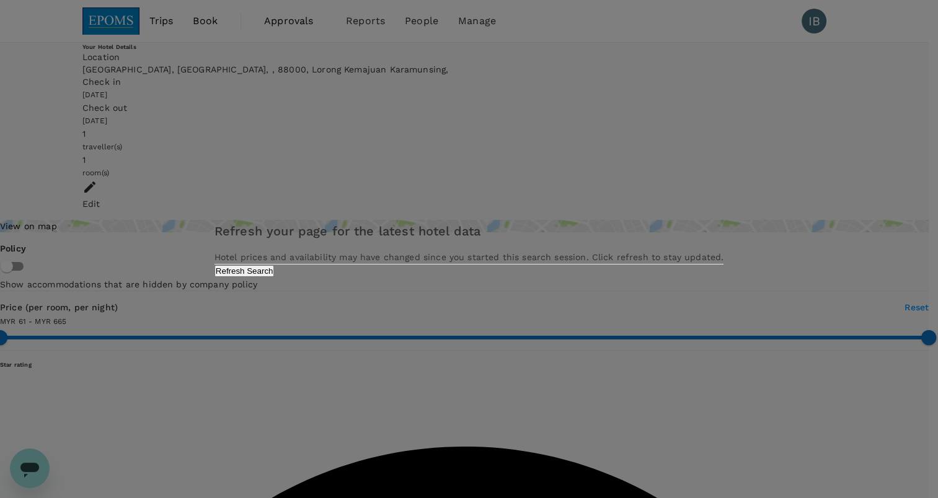
type input "664.6"
click at [916, 208] on div "Refresh your page for the latest hotel data Hotel prices and availability may h…" at bounding box center [473, 249] width 947 height 498
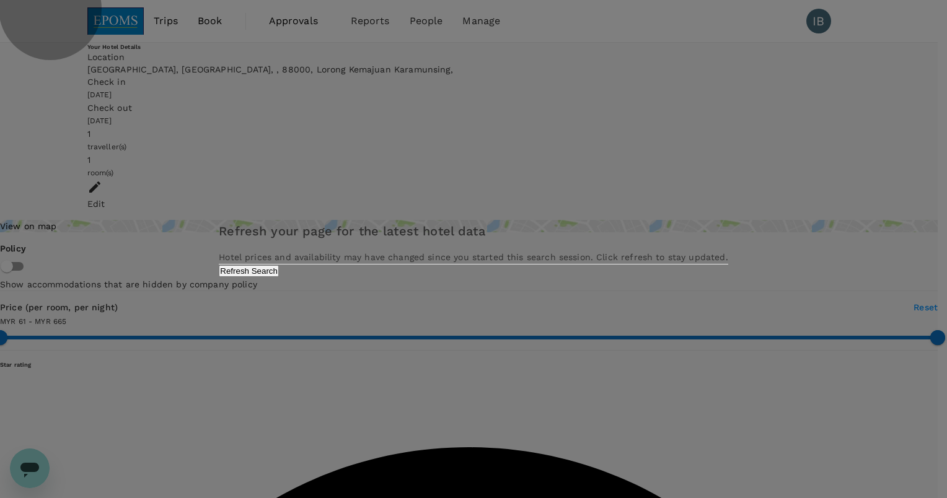
click at [279, 277] on button "Refresh Search" at bounding box center [249, 271] width 60 height 12
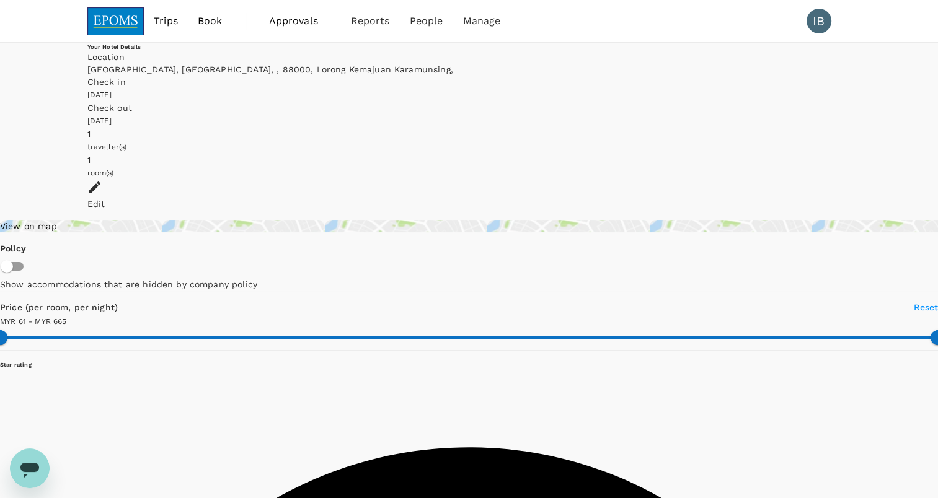
type input "664.6"
type input "MYR"
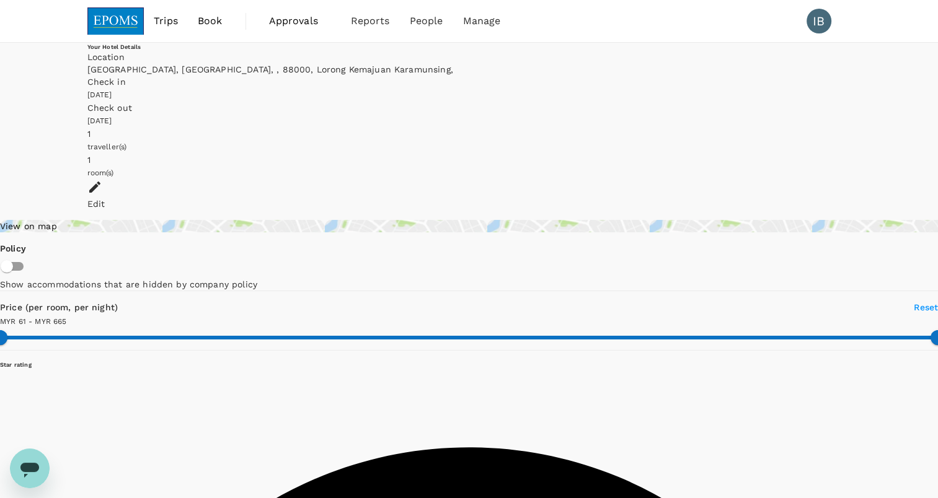
type input "664.6"
type input "MYR"
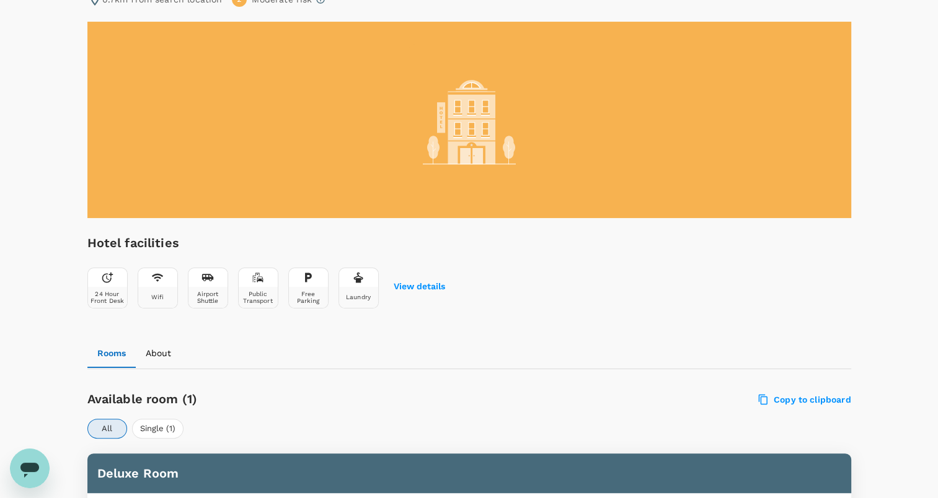
scroll to position [177, 0]
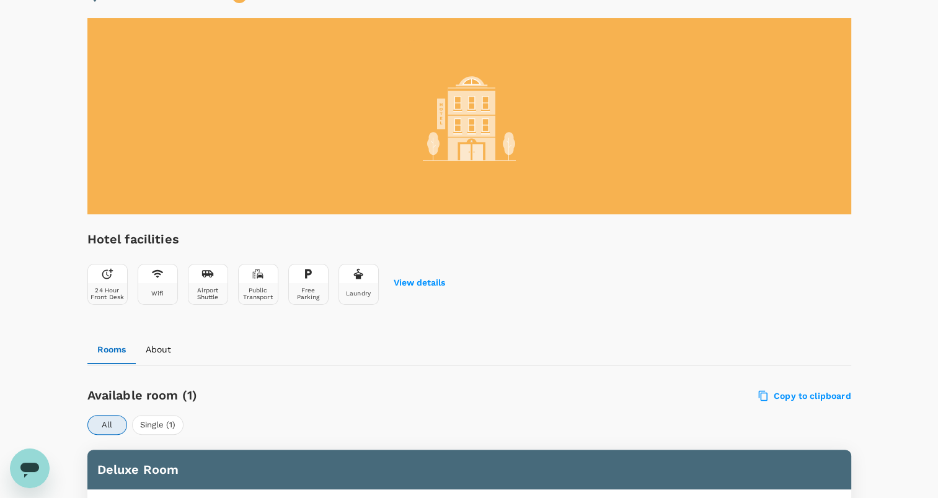
click at [446, 136] on div at bounding box center [469, 116] width 764 height 196
